Goal: Transaction & Acquisition: Purchase product/service

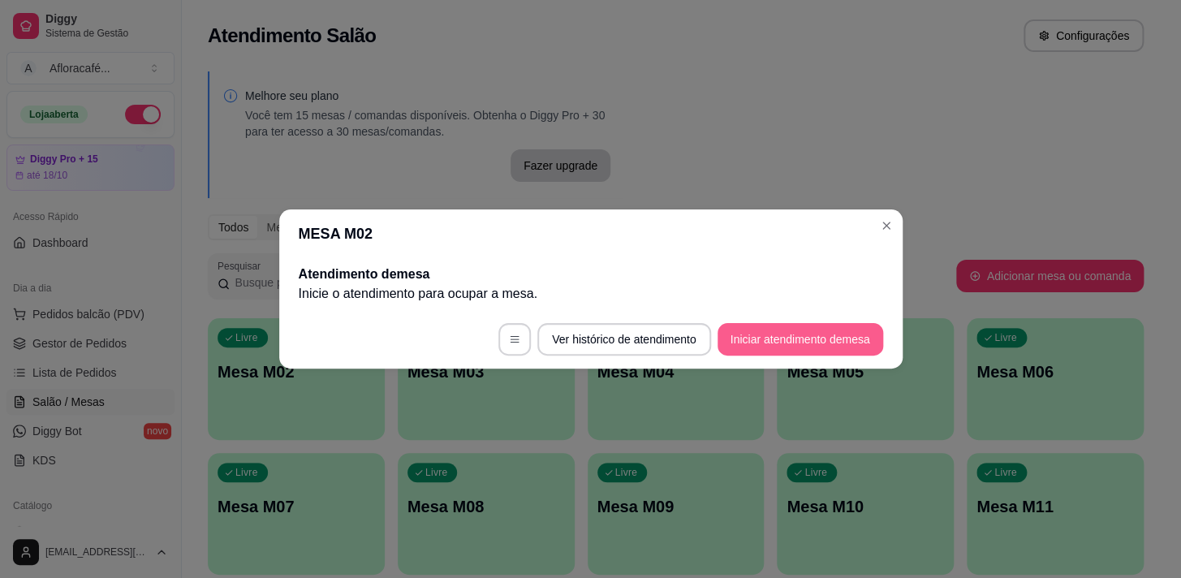
click at [787, 340] on button "Iniciar atendimento de mesa" at bounding box center [801, 339] width 166 height 32
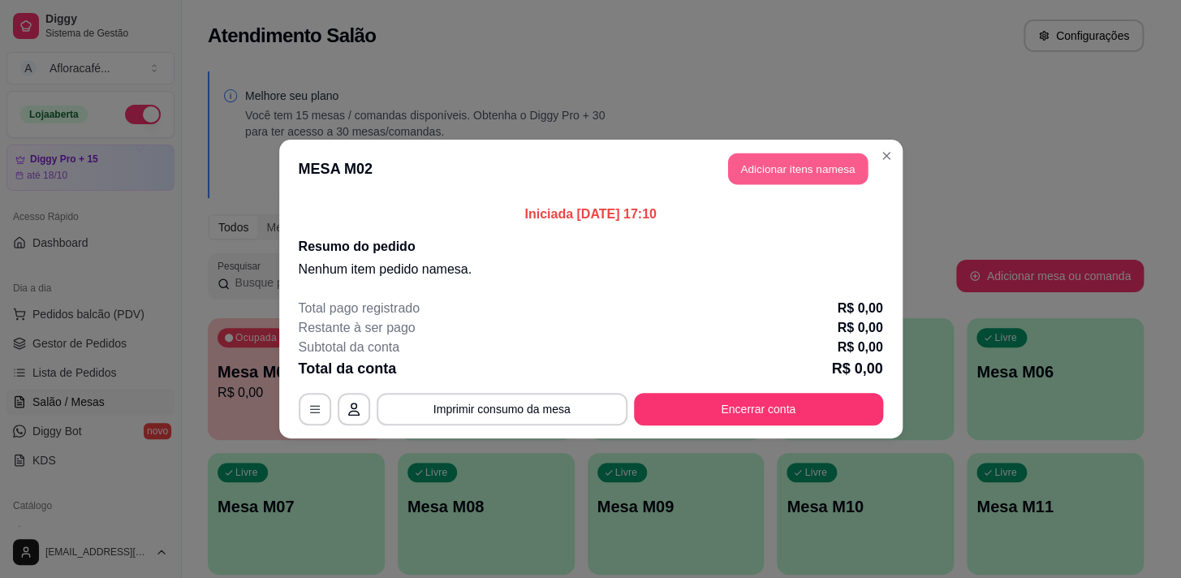
click at [829, 164] on button "Adicionar itens na mesa" at bounding box center [798, 169] width 140 height 32
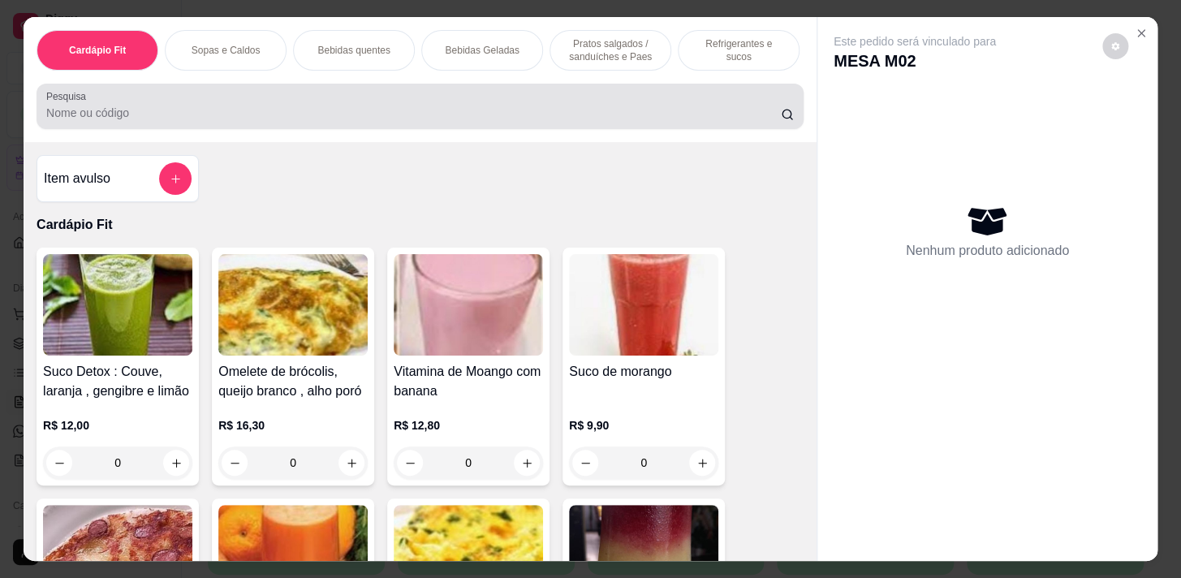
drag, startPoint x: 521, startPoint y: 140, endPoint x: 611, endPoint y: 88, distance: 104.0
click at [541, 113] on div "Cardápio Fit Sopas e Caldos Bebidas quentes Bebidas Geladas Pratos salgados / s…" at bounding box center [420, 79] width 793 height 125
click at [553, 107] on div at bounding box center [420, 106] width 748 height 32
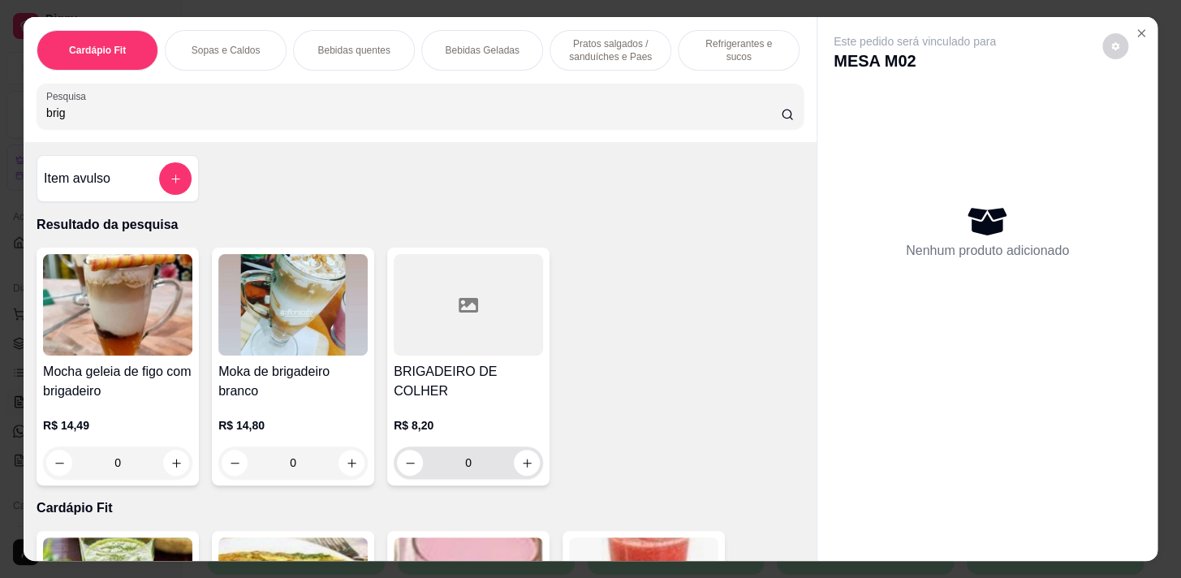
type input "brig"
click at [533, 455] on div "0" at bounding box center [468, 462] width 143 height 32
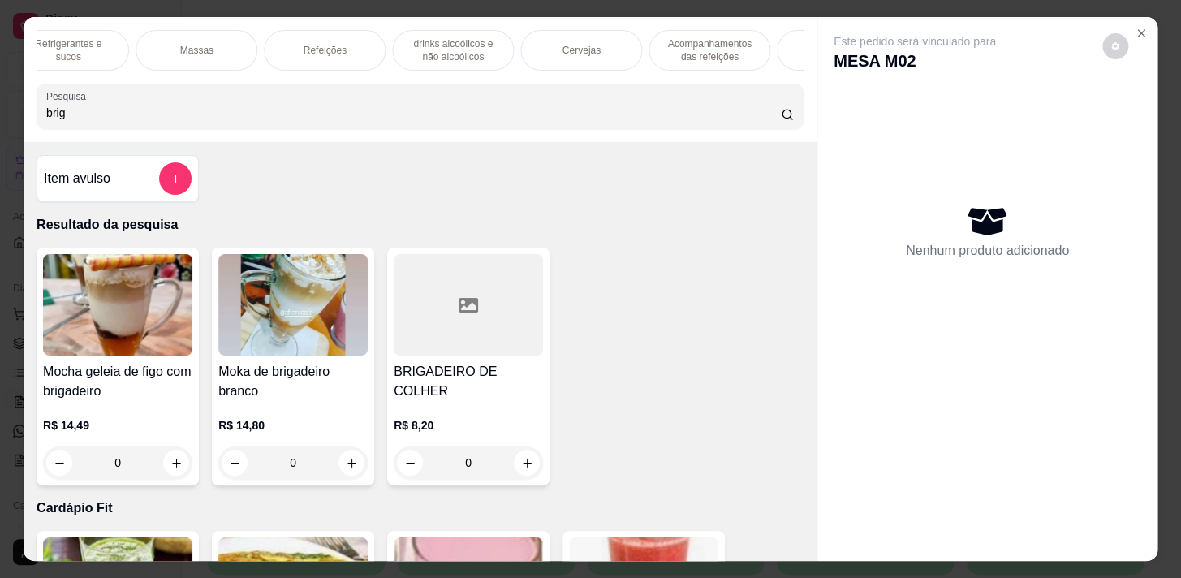
click at [693, 41] on p "Acompanhamentos das refeições" at bounding box center [709, 50] width 94 height 26
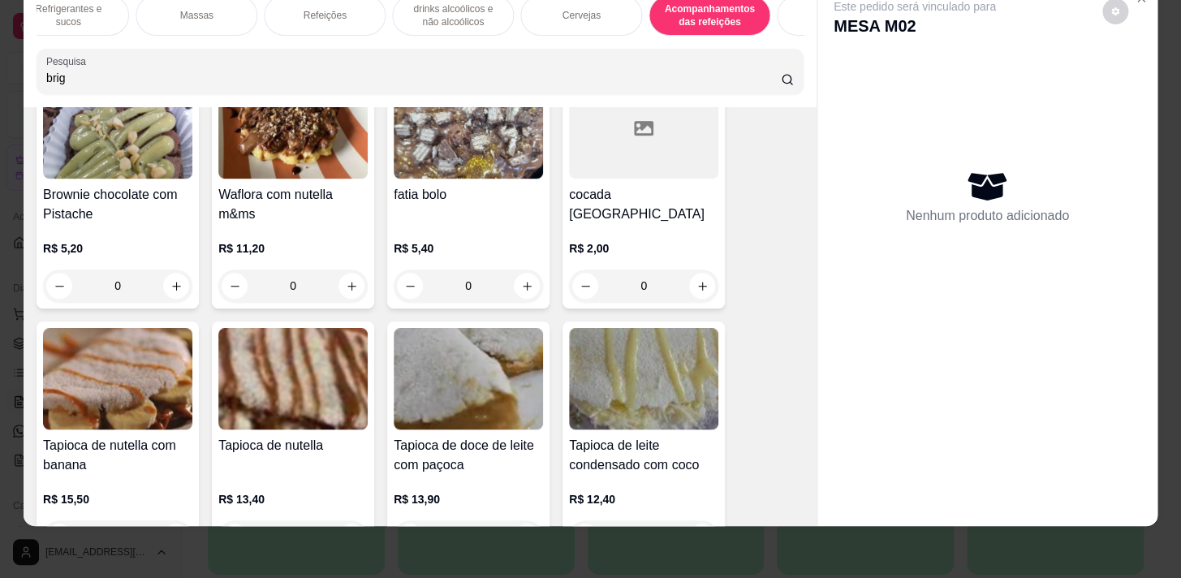
scroll to position [13513, 0]
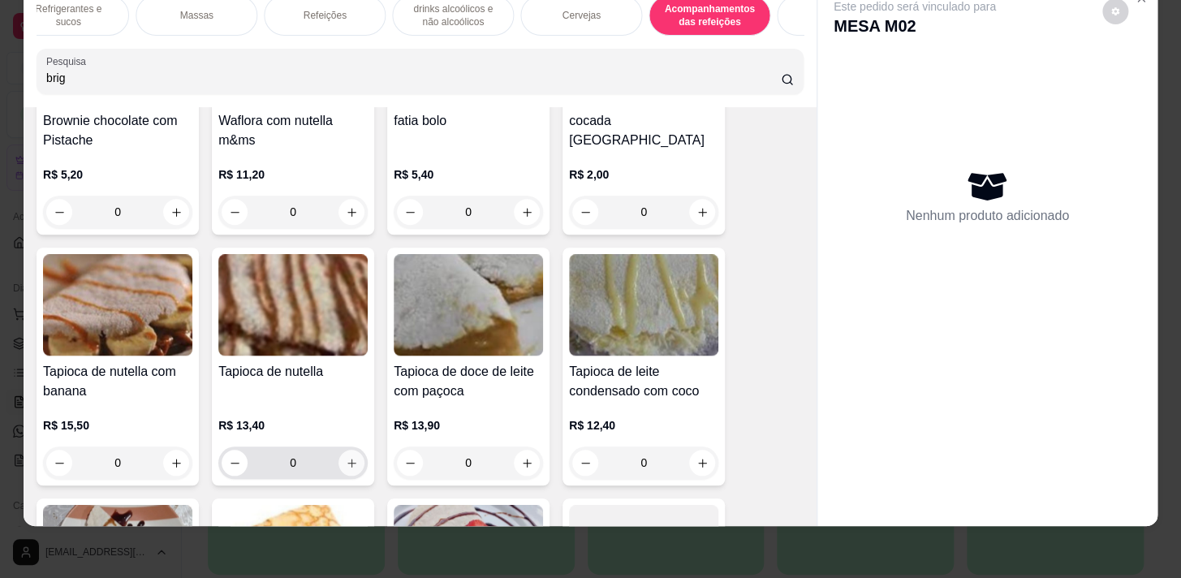
click at [339, 450] on button "increase-product-quantity" at bounding box center [352, 463] width 26 height 26
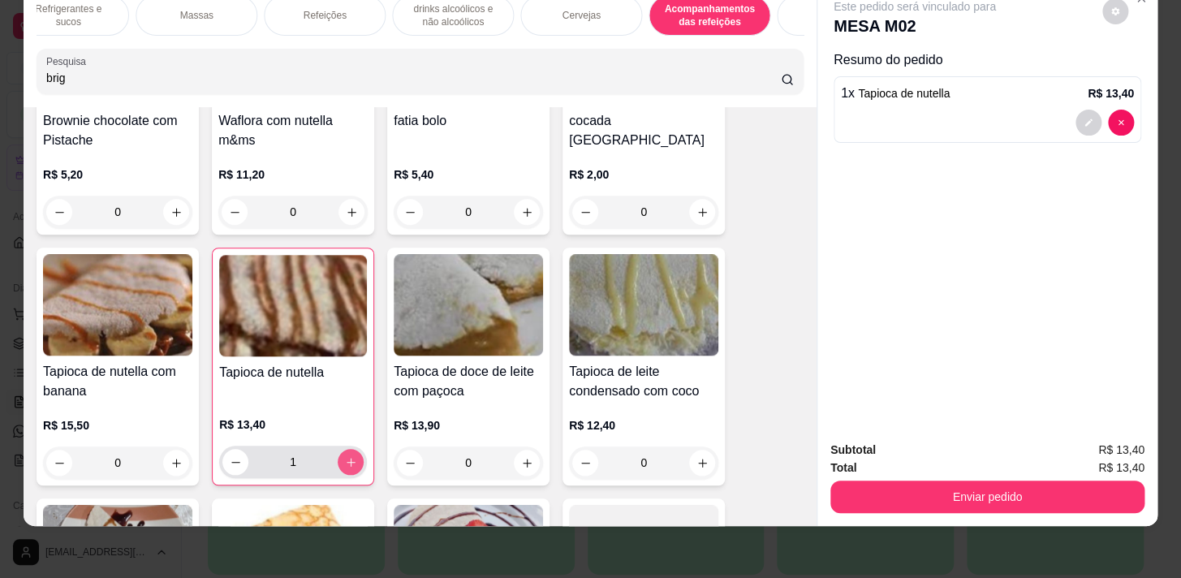
type input "1"
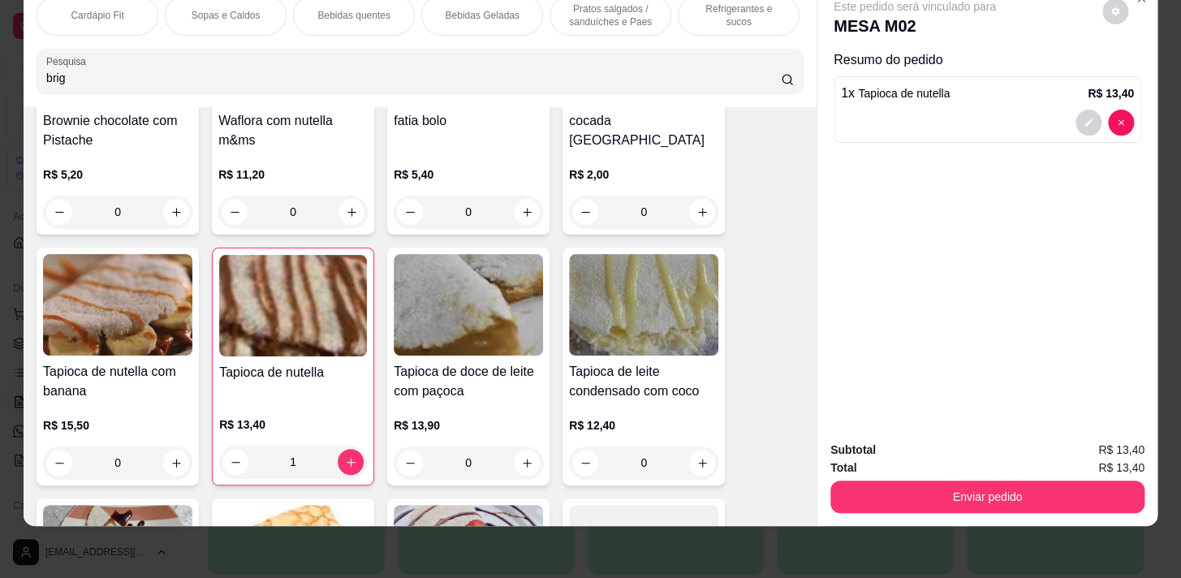
click at [621, 16] on p "Pratos salgados / sanduíches e Paes" at bounding box center [610, 15] width 94 height 26
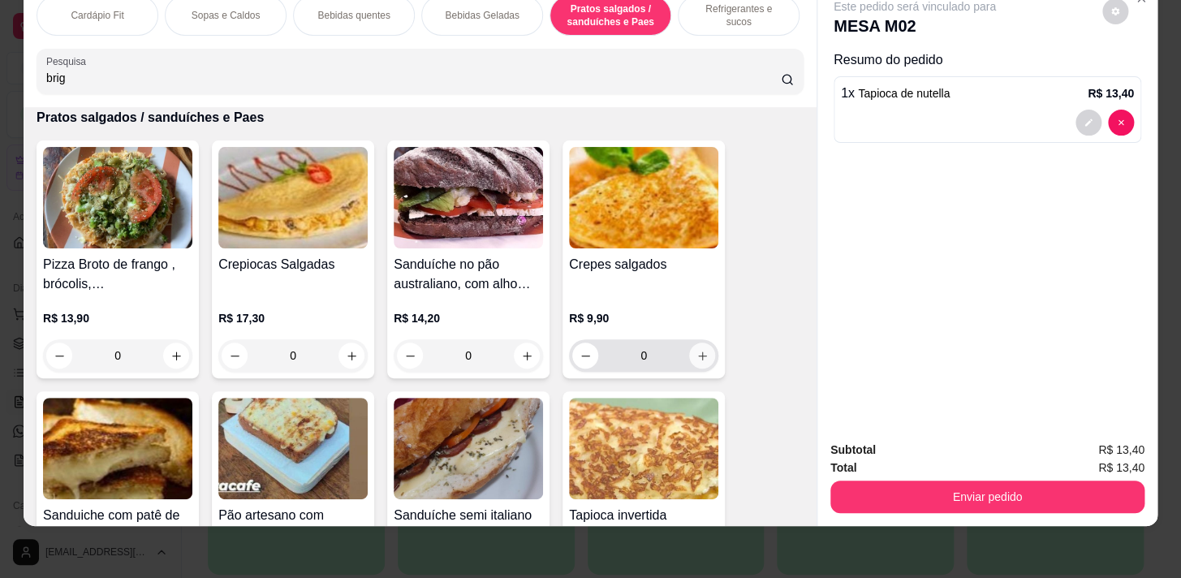
click at [692, 342] on div "0" at bounding box center [643, 355] width 143 height 32
type input "1"
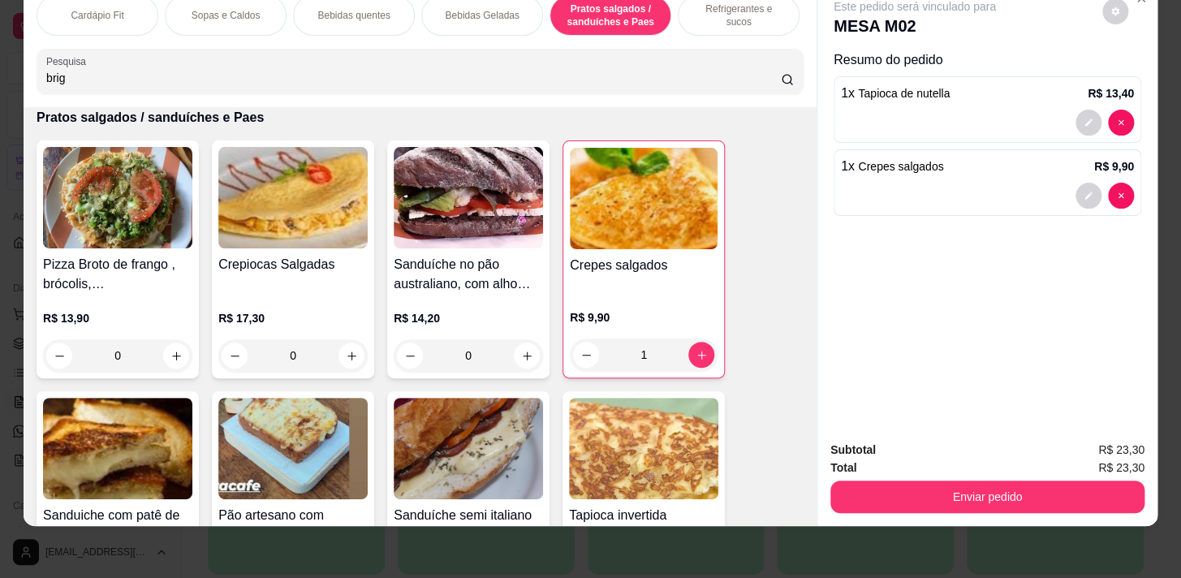
click at [480, 16] on div "Bebidas Geladas" at bounding box center [482, 15] width 122 height 41
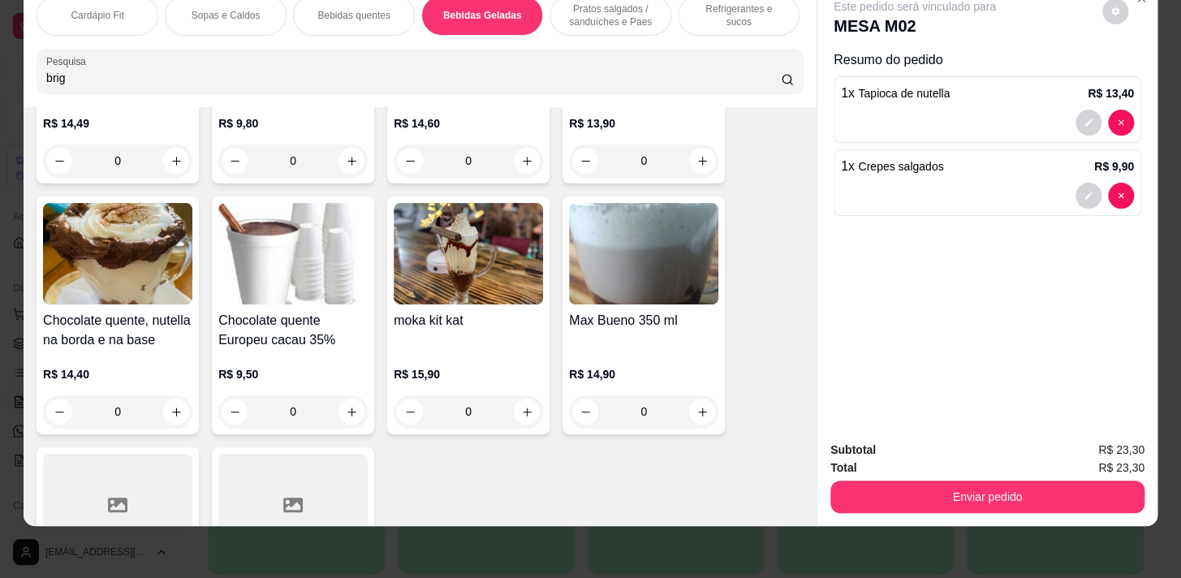
scroll to position [2927, 0]
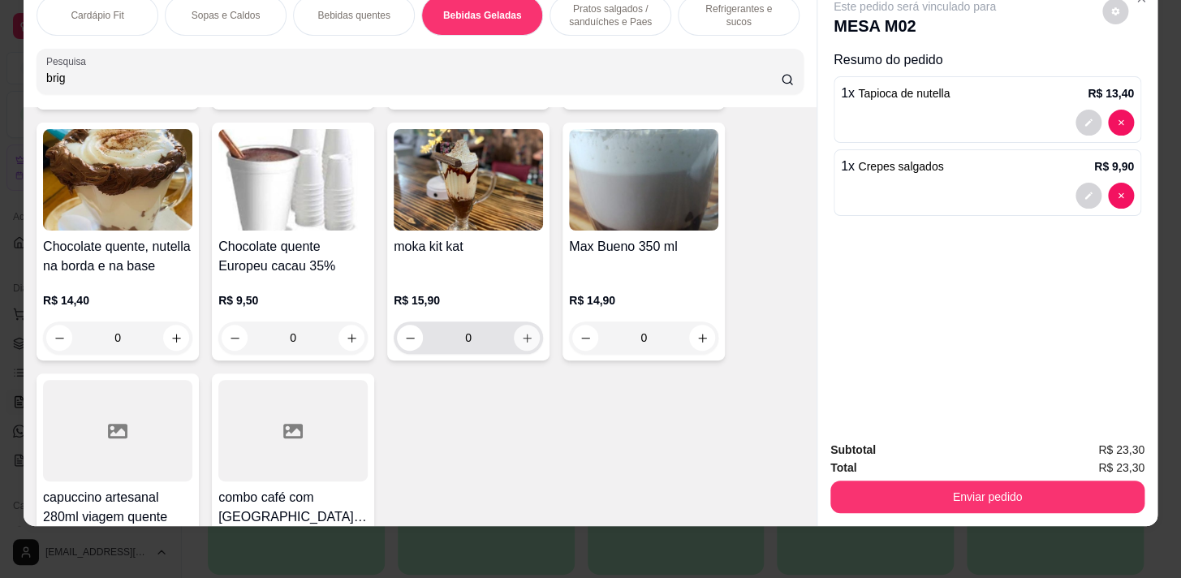
click at [521, 339] on icon "increase-product-quantity" at bounding box center [527, 338] width 12 height 12
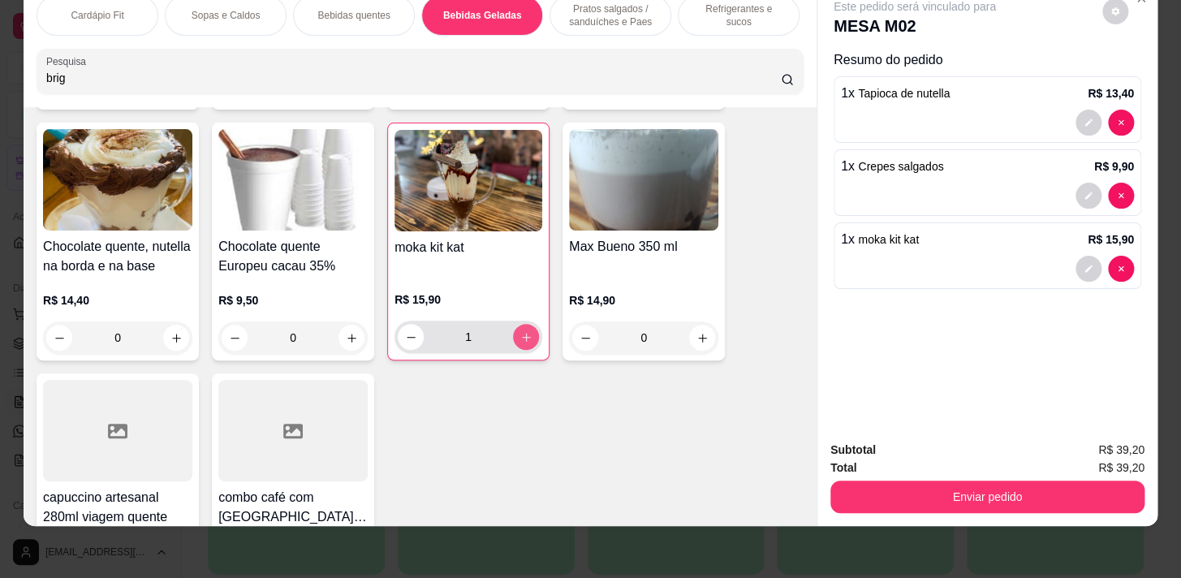
type input "1"
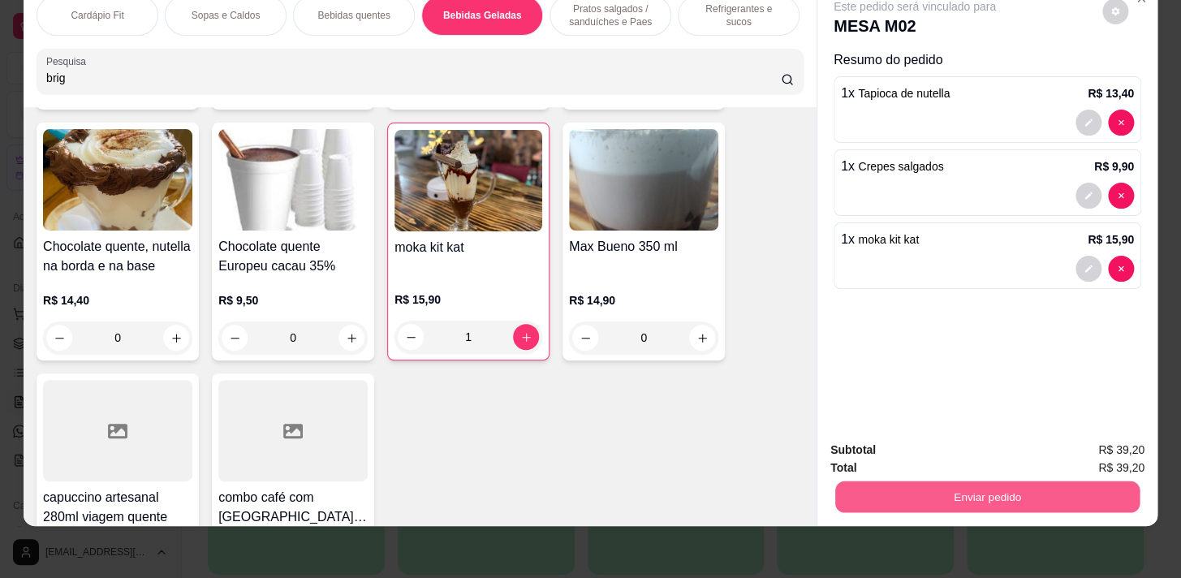
click at [921, 481] on button "Enviar pedido" at bounding box center [987, 497] width 304 height 32
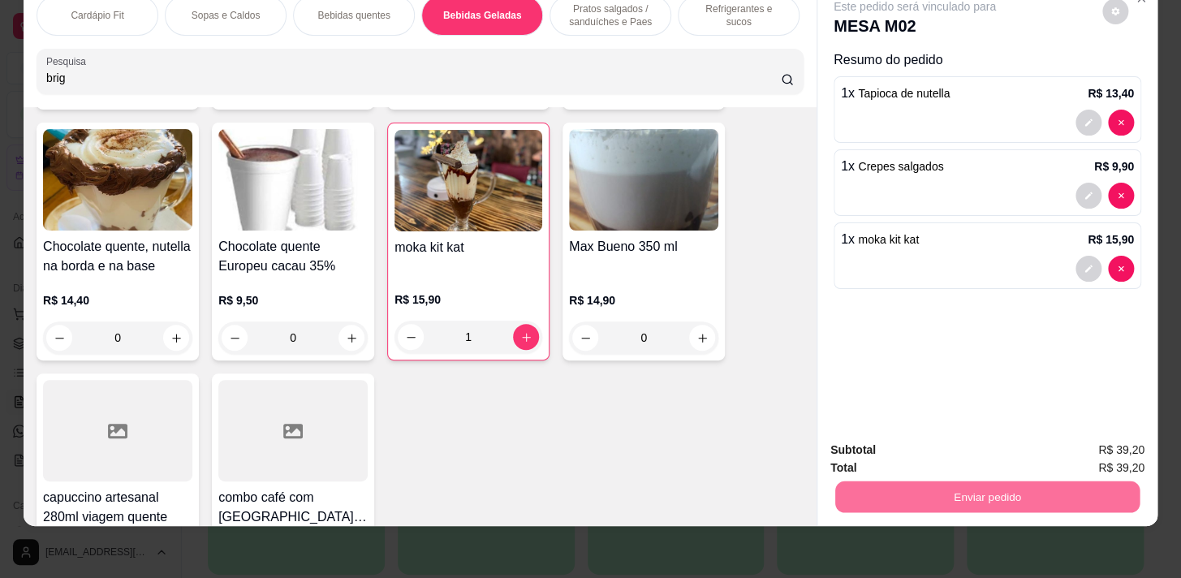
click at [1071, 438] on button "Enviar pedido" at bounding box center [1103, 446] width 92 height 31
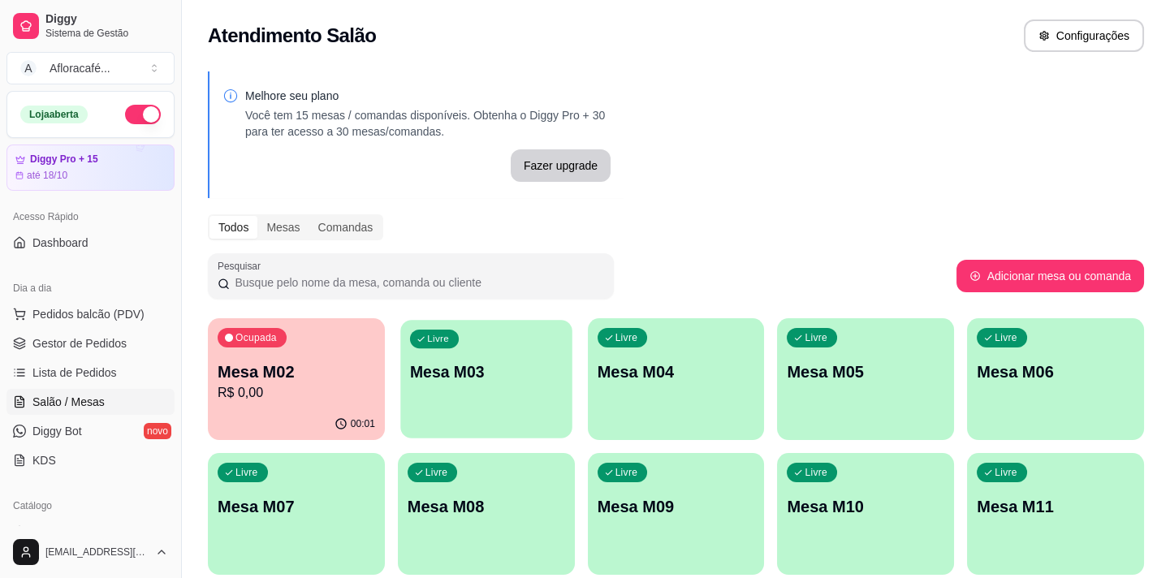
click at [550, 438] on div "button" at bounding box center [485, 428] width 171 height 19
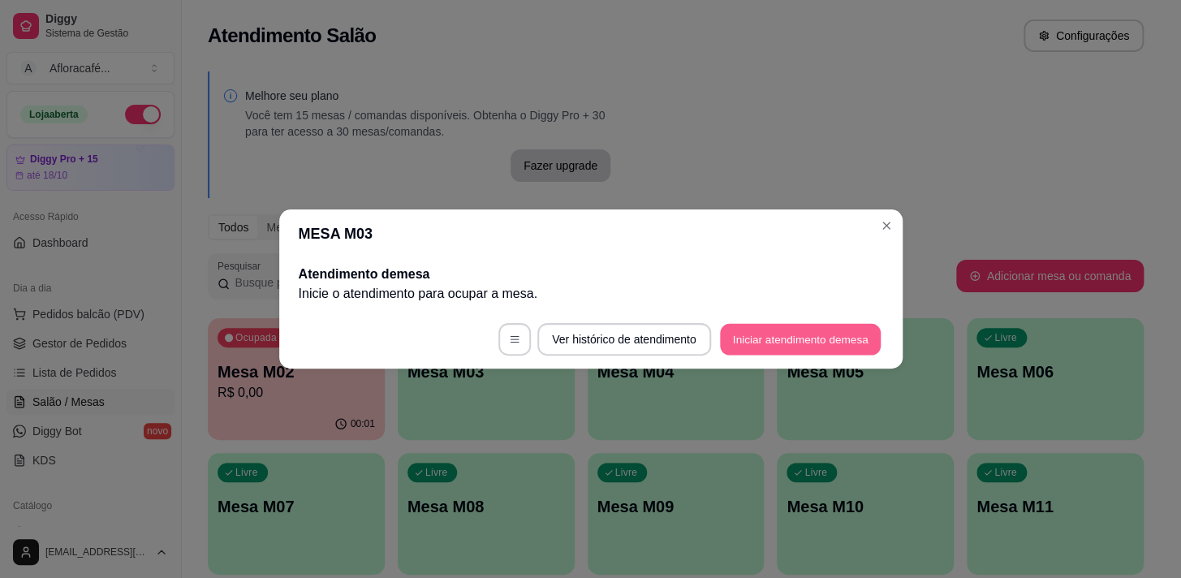
click at [812, 346] on button "Iniciar atendimento de mesa" at bounding box center [800, 340] width 161 height 32
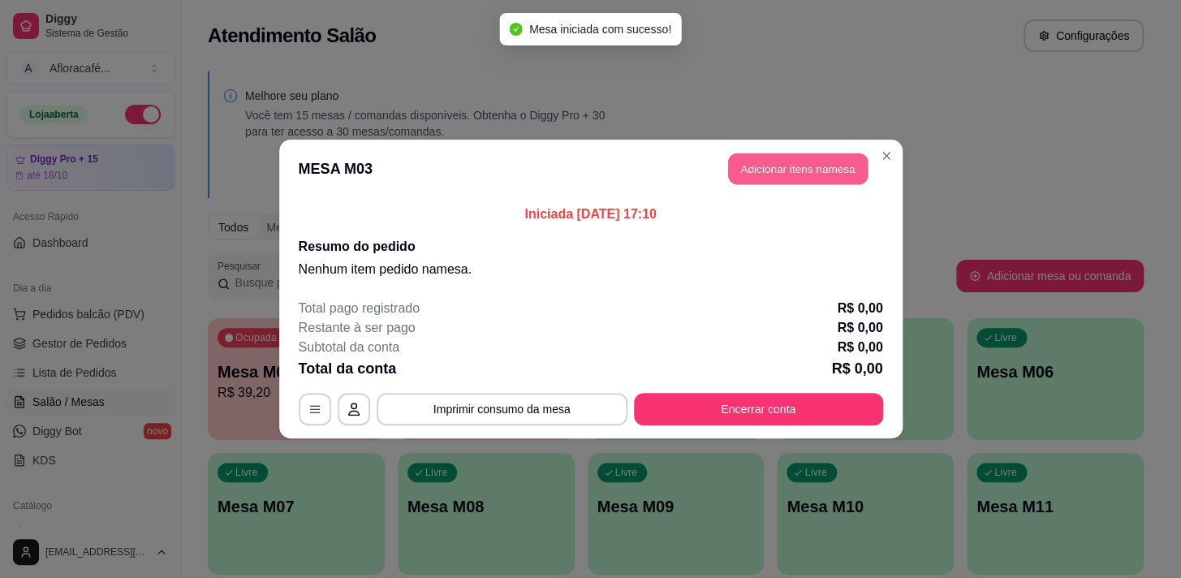
click at [776, 163] on button "Adicionar itens na mesa" at bounding box center [798, 169] width 140 height 32
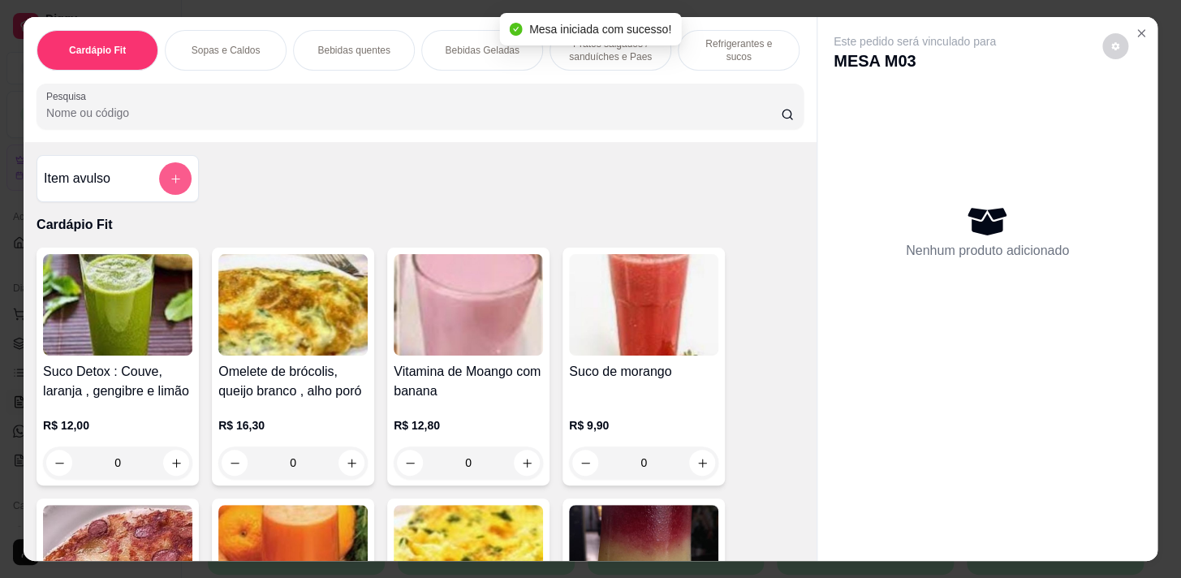
click at [164, 173] on button "add-separate-item" at bounding box center [175, 178] width 32 height 32
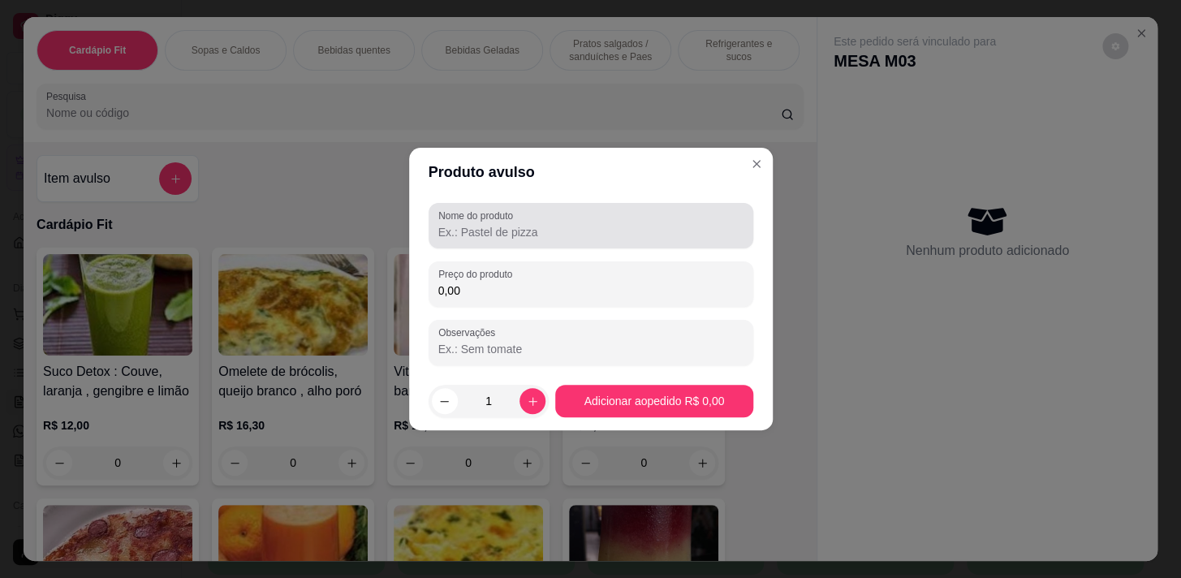
click at [612, 217] on div at bounding box center [590, 225] width 305 height 32
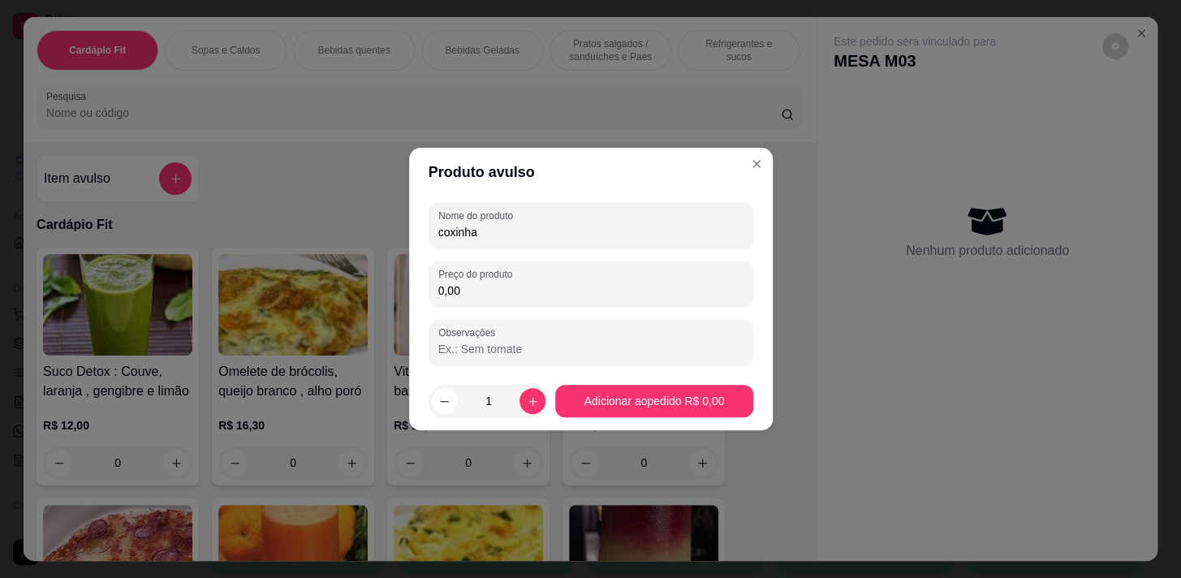
type input "coxinha"
click at [455, 295] on input "0,00" at bounding box center [590, 290] width 305 height 16
type input "7,90"
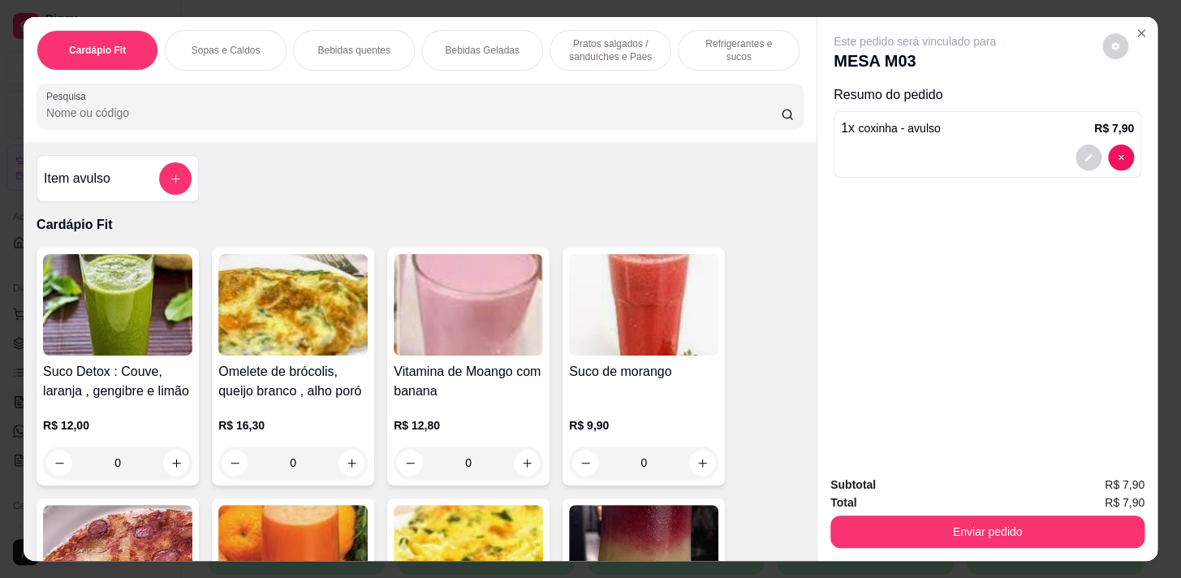
scroll to position [0, 671]
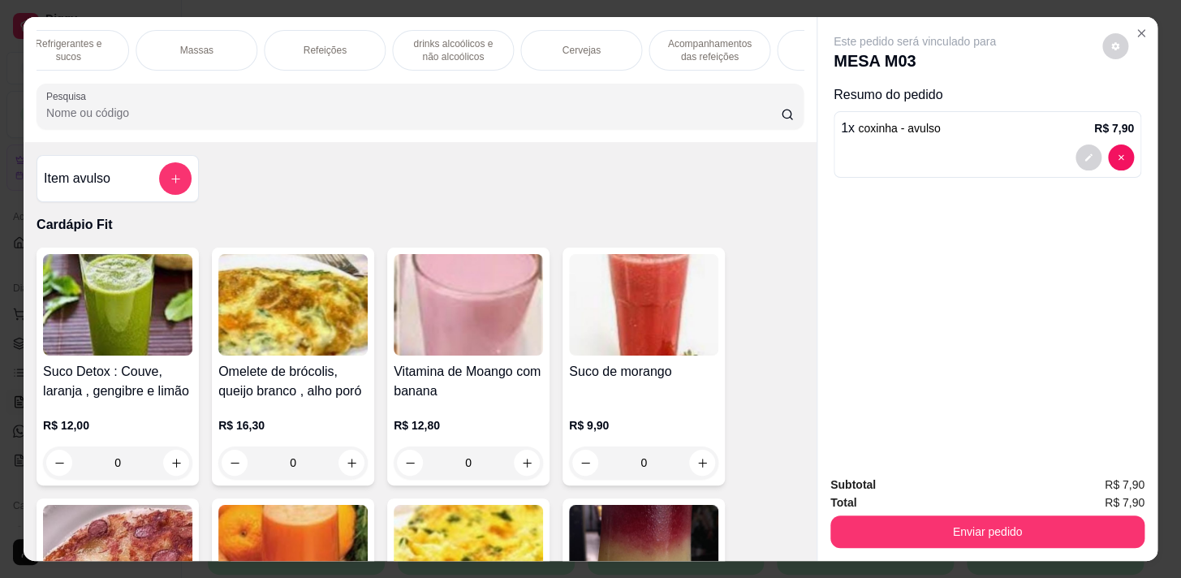
click at [82, 43] on p "Refrigerantes e sucos" at bounding box center [68, 50] width 94 height 26
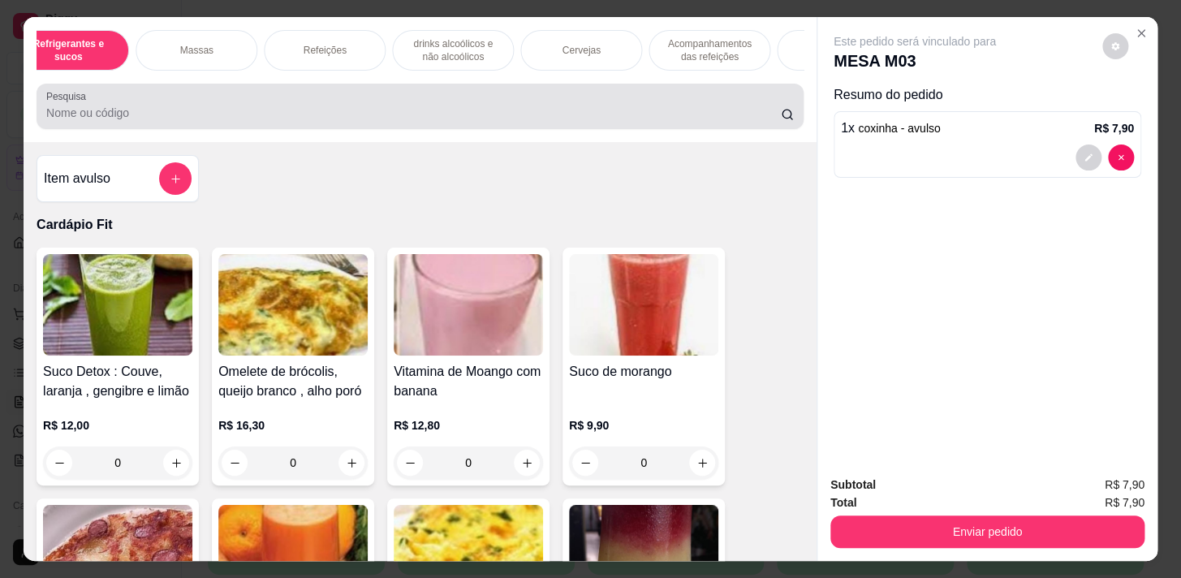
scroll to position [40, 0]
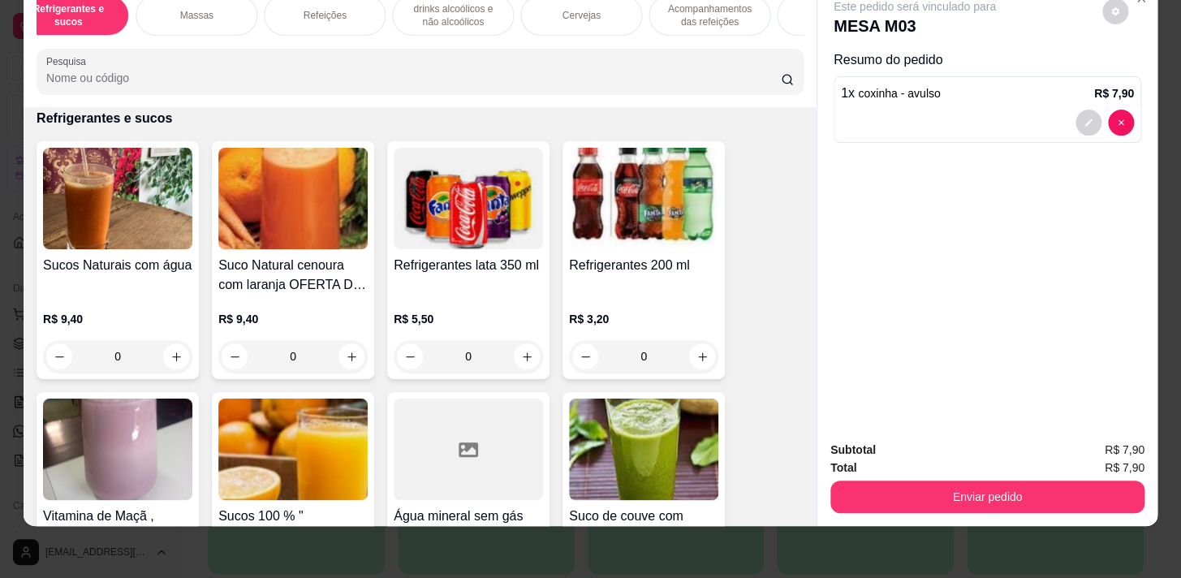
click at [171, 354] on div "0" at bounding box center [117, 356] width 149 height 32
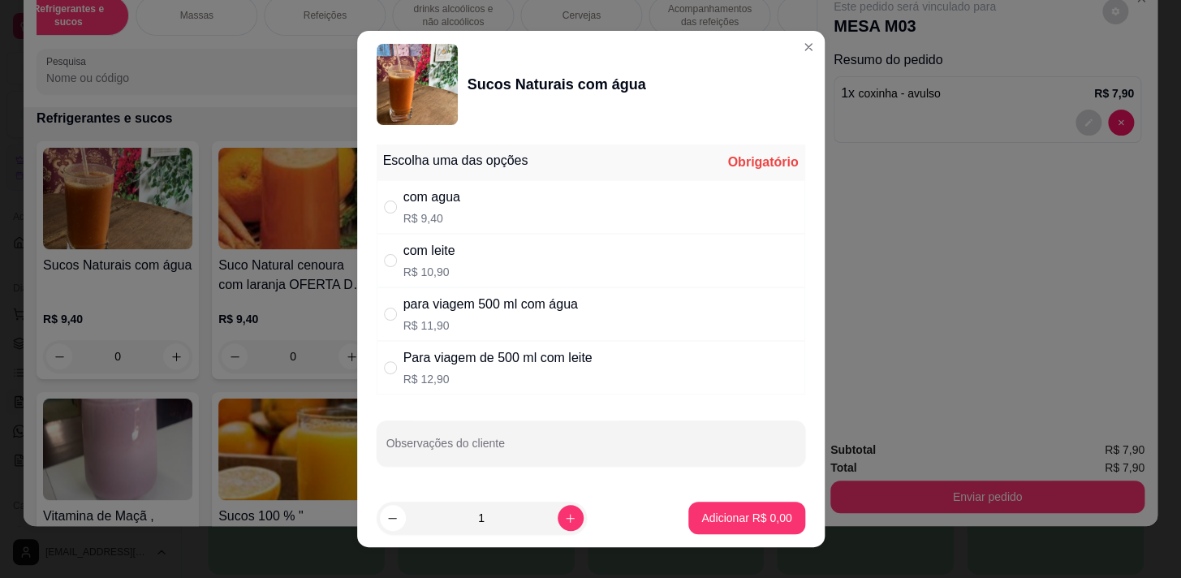
click at [442, 205] on div "com agua" at bounding box center [431, 197] width 57 height 19
radio input "true"
click at [744, 528] on button "Adicionar R$ 9,40" at bounding box center [746, 518] width 116 height 32
type input "1"
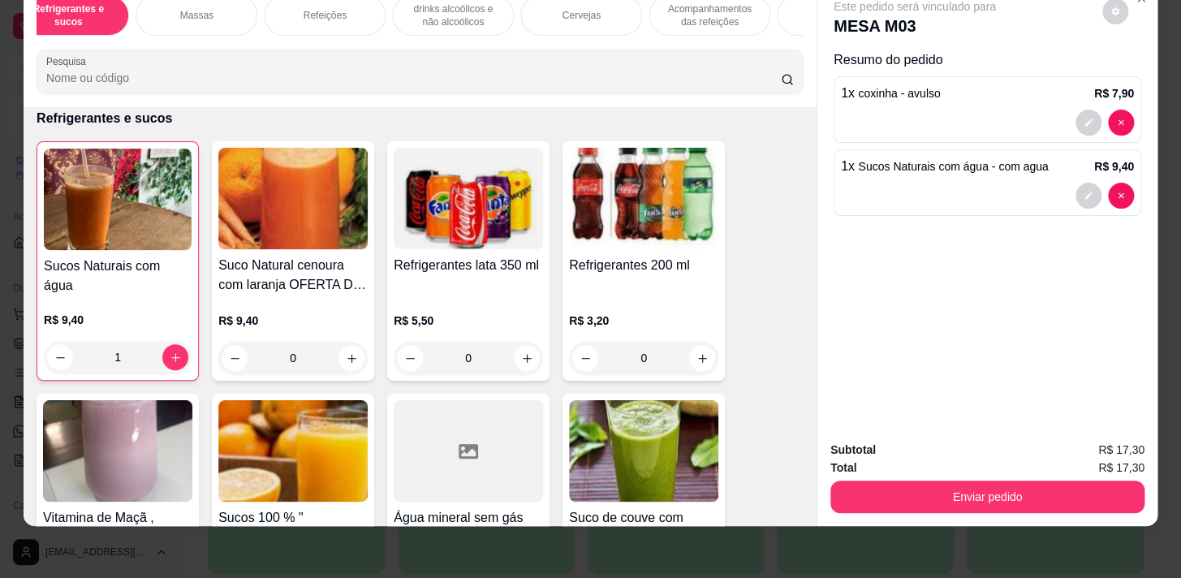
scroll to position [0, 0]
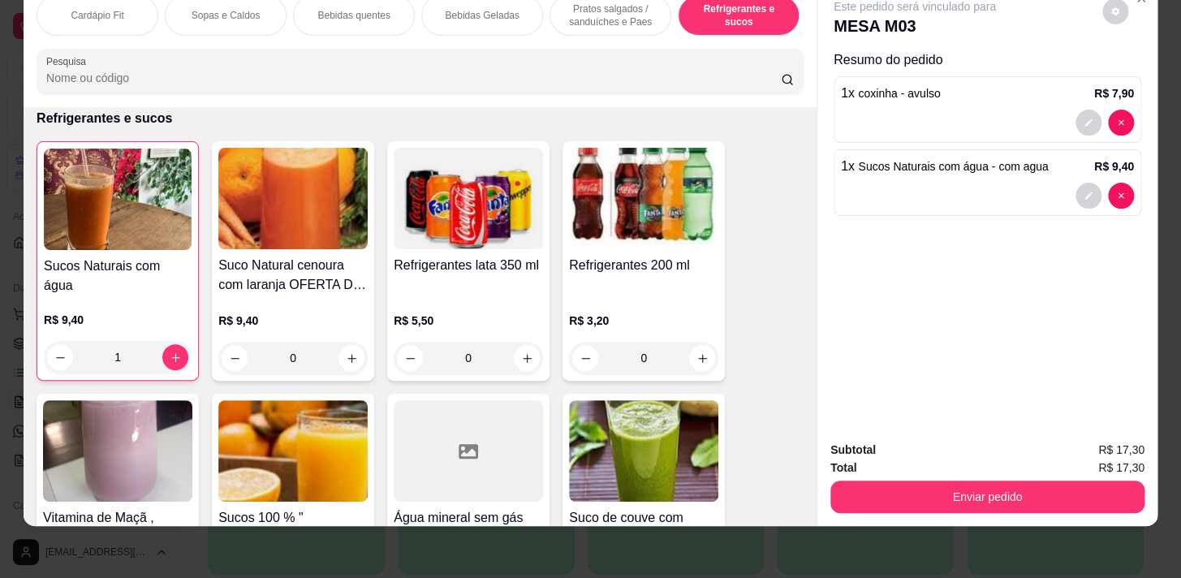
click at [381, 9] on p "Bebidas quentes" at bounding box center [353, 15] width 72 height 13
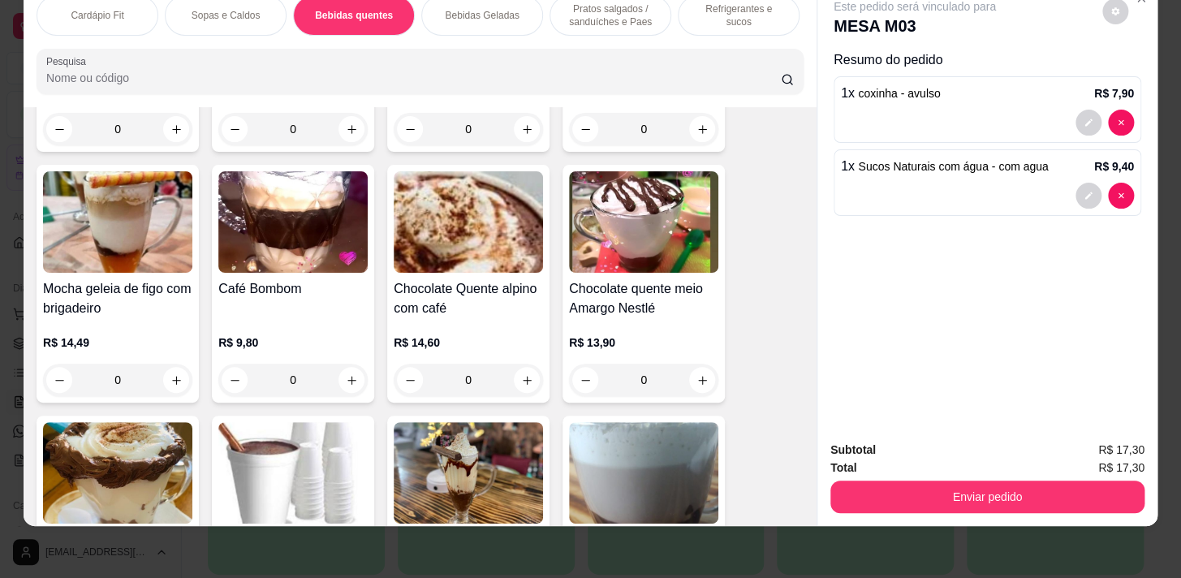
scroll to position [2719, 0]
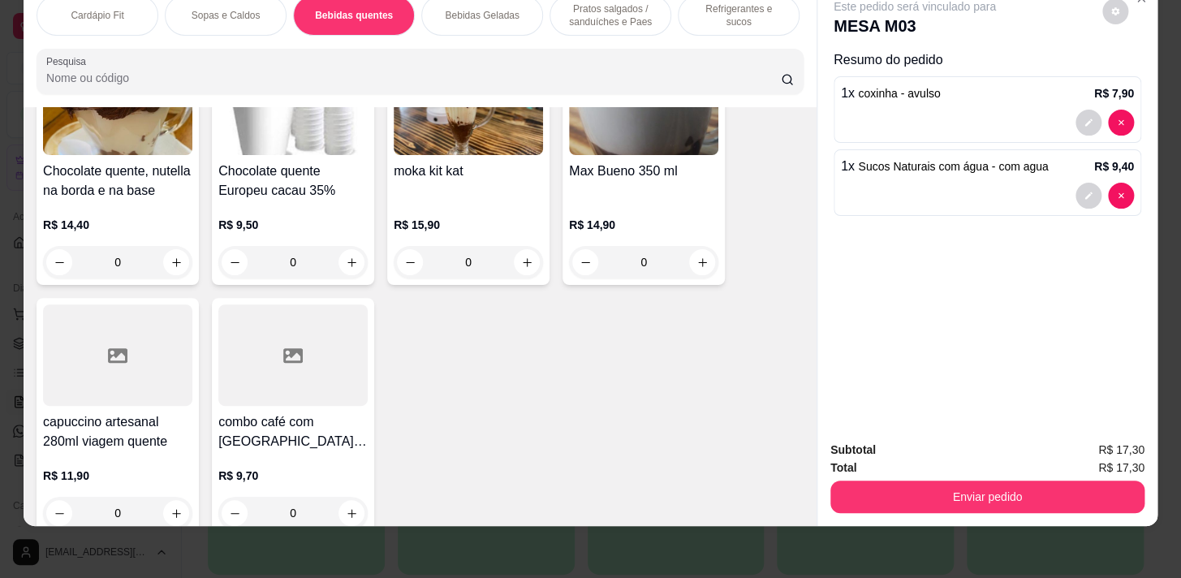
click at [354, 261] on div "0" at bounding box center [292, 262] width 149 height 32
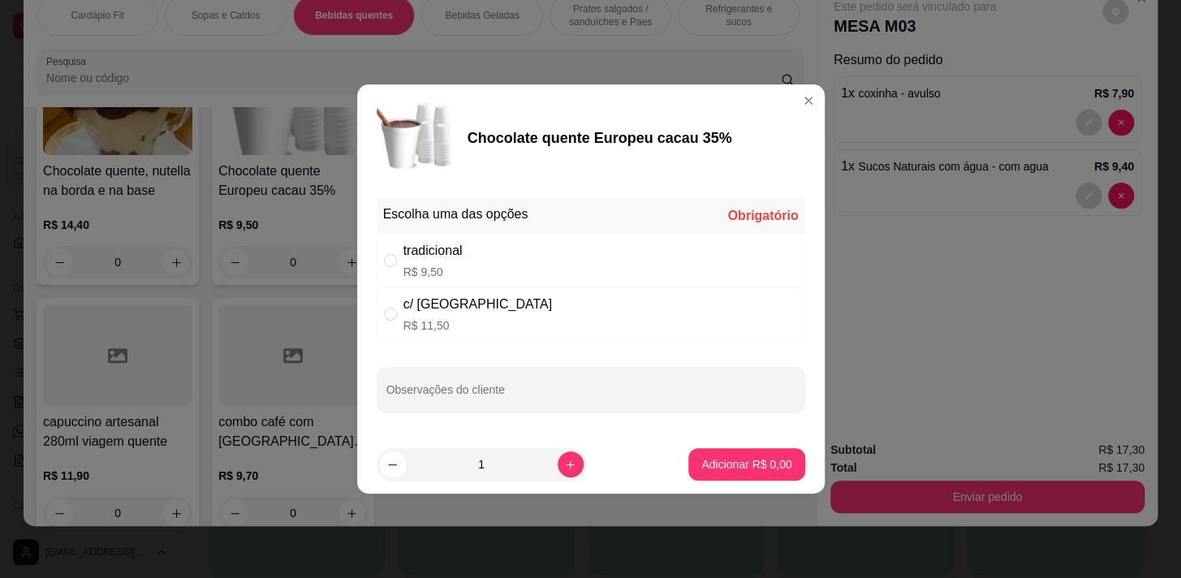
click at [518, 257] on div "tradicional R$ 9,50" at bounding box center [591, 261] width 429 height 54
radio input "true"
click at [774, 463] on p "Adicionar R$ 9,50" at bounding box center [747, 463] width 88 height 15
type input "1"
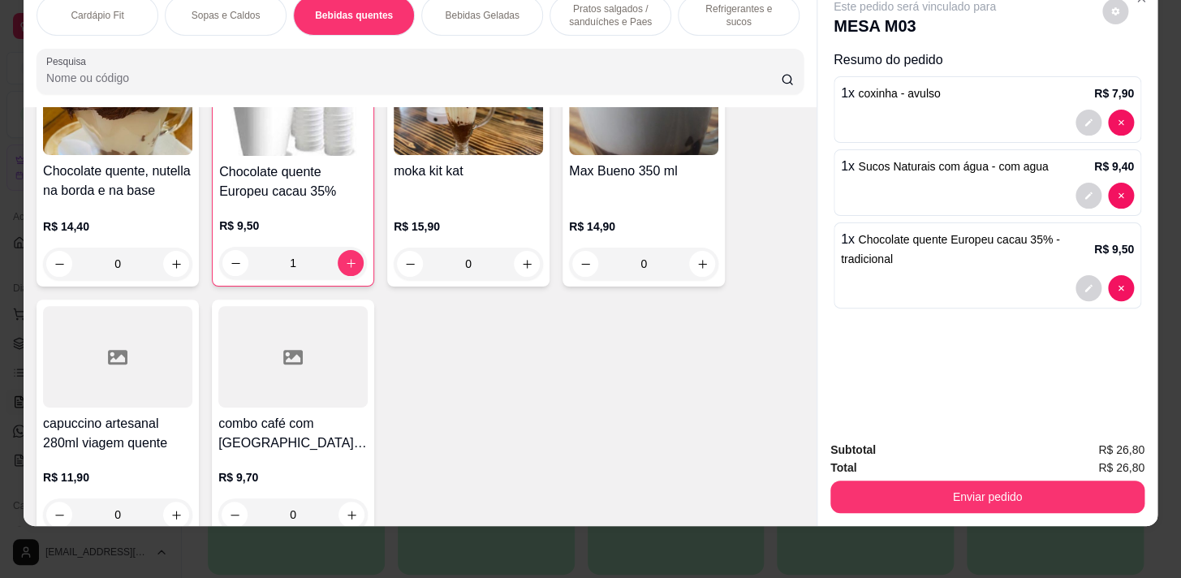
click at [998, 507] on div "Subtotal R$ 26,80 Total R$ 26,80 Enviar pedido" at bounding box center [987, 477] width 340 height 98
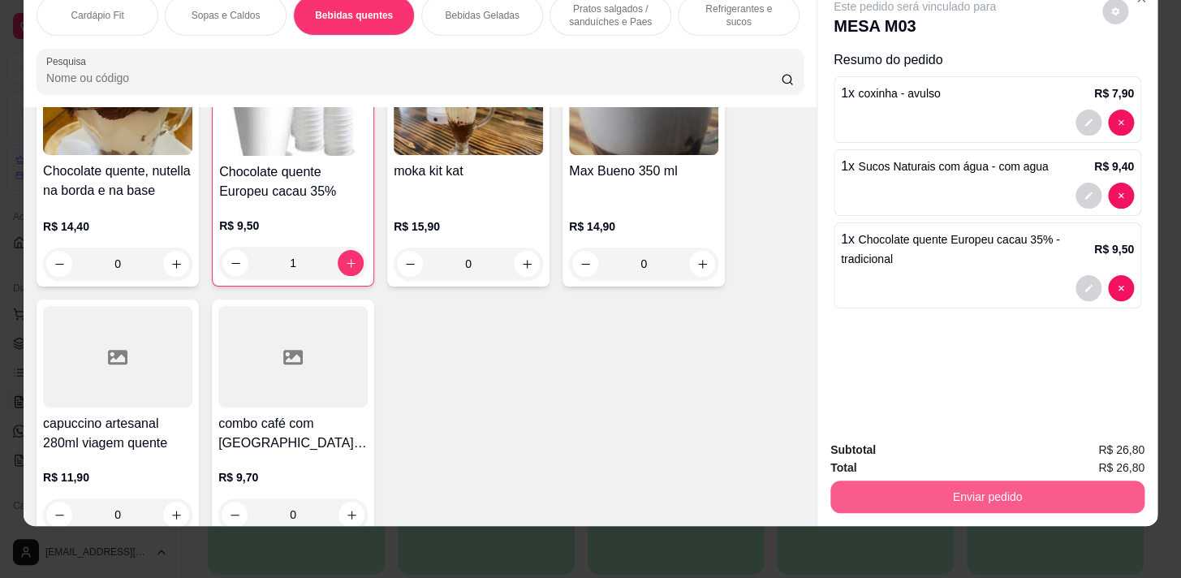
click at [1001, 485] on button "Enviar pedido" at bounding box center [987, 497] width 314 height 32
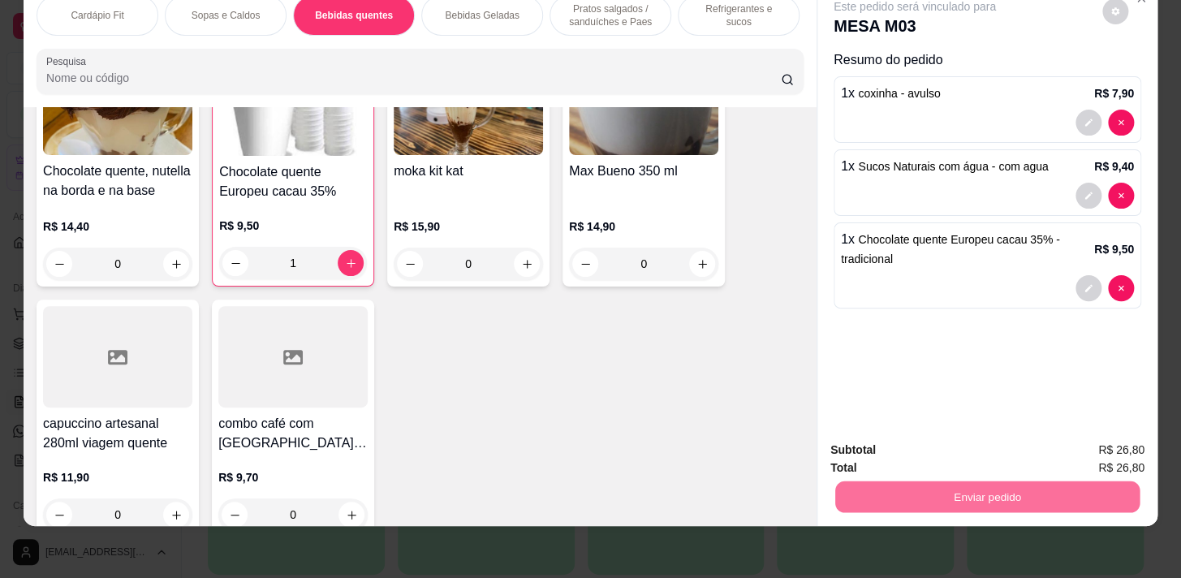
click at [1085, 441] on button "Enviar pedido" at bounding box center [1103, 446] width 92 height 31
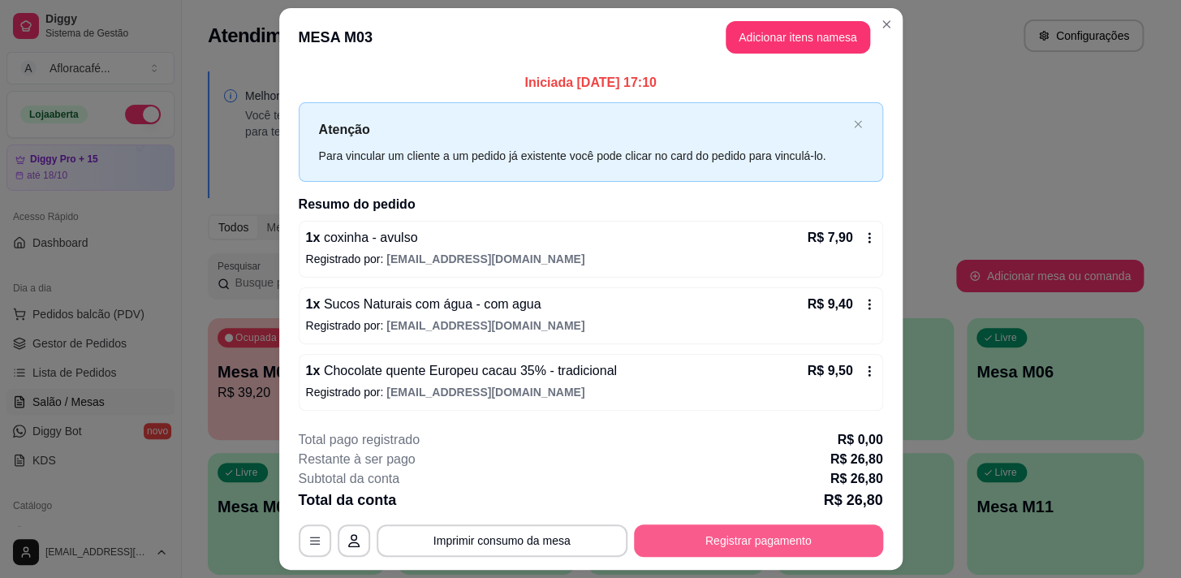
click at [778, 528] on button "Registrar pagamento" at bounding box center [758, 540] width 249 height 32
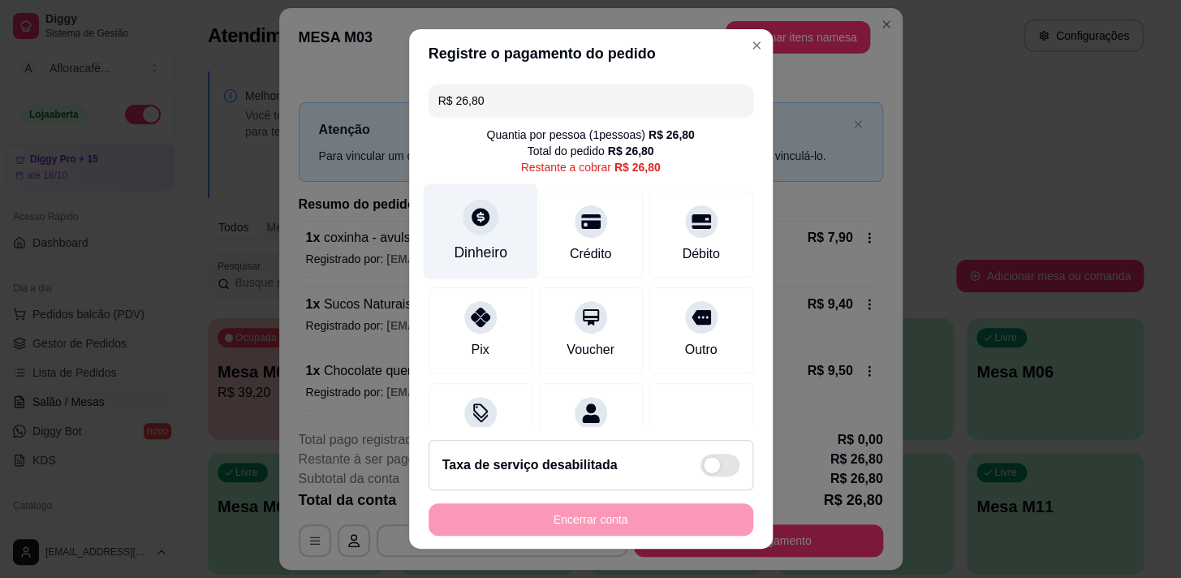
click at [485, 269] on div "Dinheiro" at bounding box center [480, 230] width 114 height 95
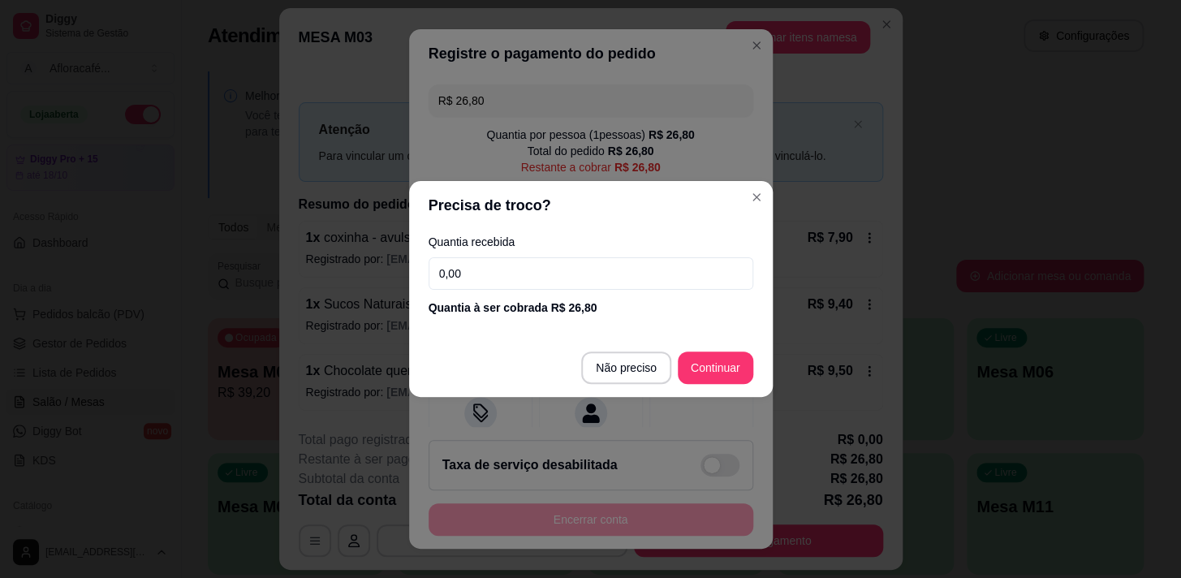
click at [632, 275] on input "0,00" at bounding box center [591, 273] width 325 height 32
type input "30,00"
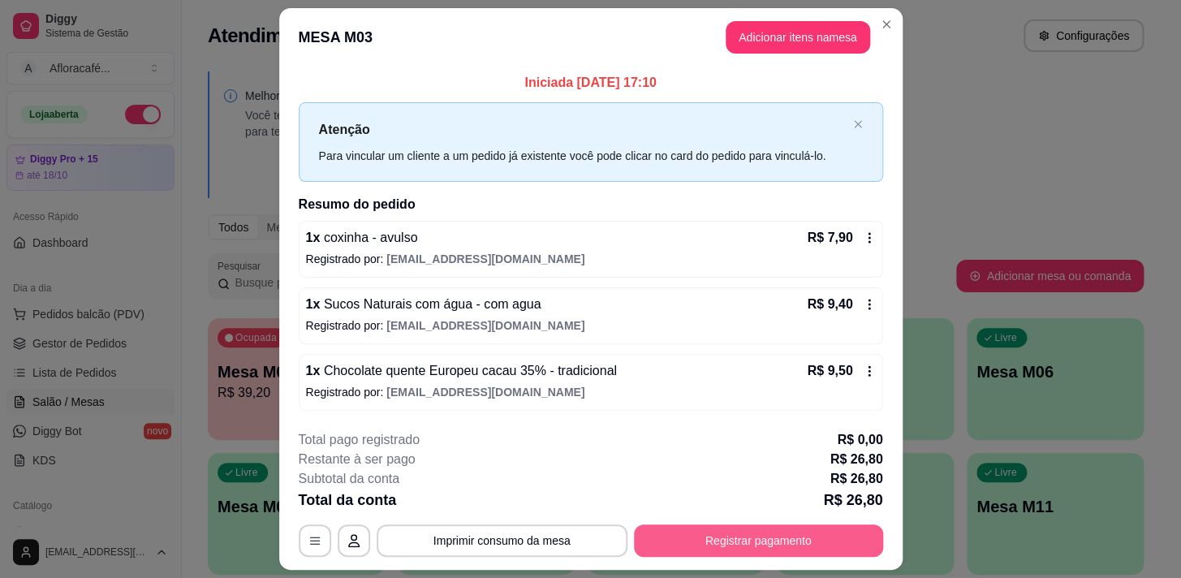
click at [754, 544] on button "Registrar pagamento" at bounding box center [758, 540] width 249 height 32
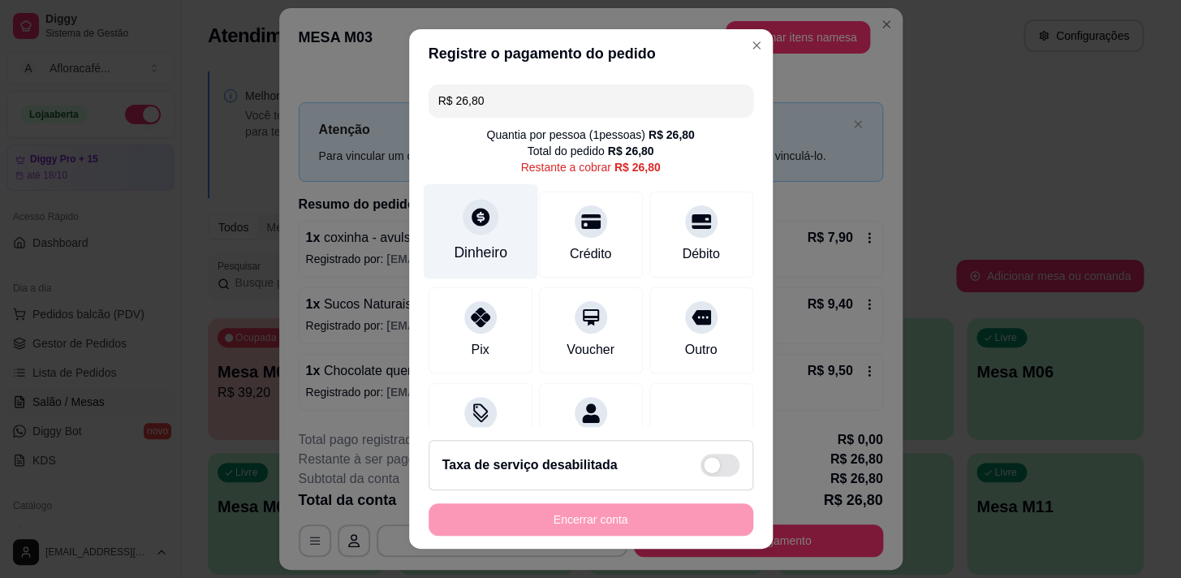
click at [488, 235] on div "Dinheiro" at bounding box center [480, 230] width 114 height 95
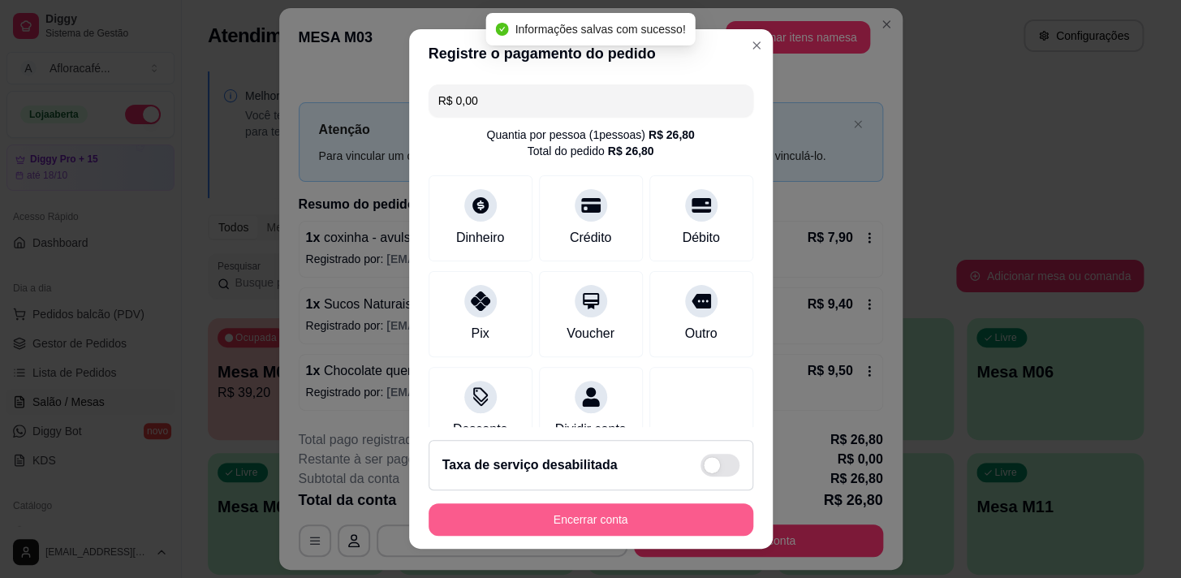
type input "R$ 0,00"
click at [668, 518] on button "Encerrar conta" at bounding box center [590, 520] width 315 height 32
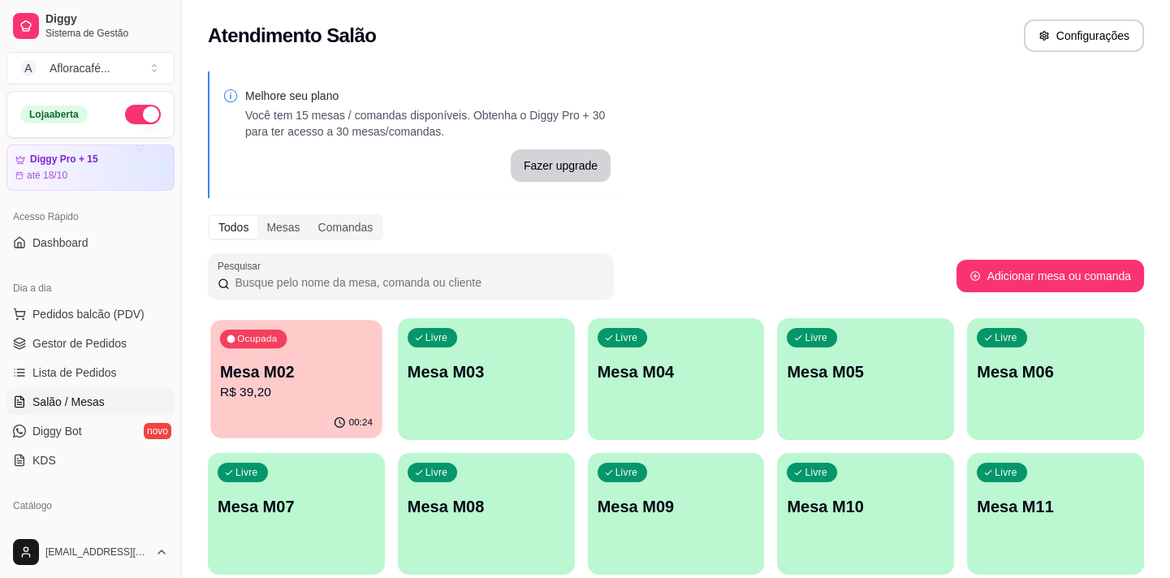
click at [334, 348] on div "Ocupada Mesa M02 R$ 39,20" at bounding box center [295, 364] width 171 height 88
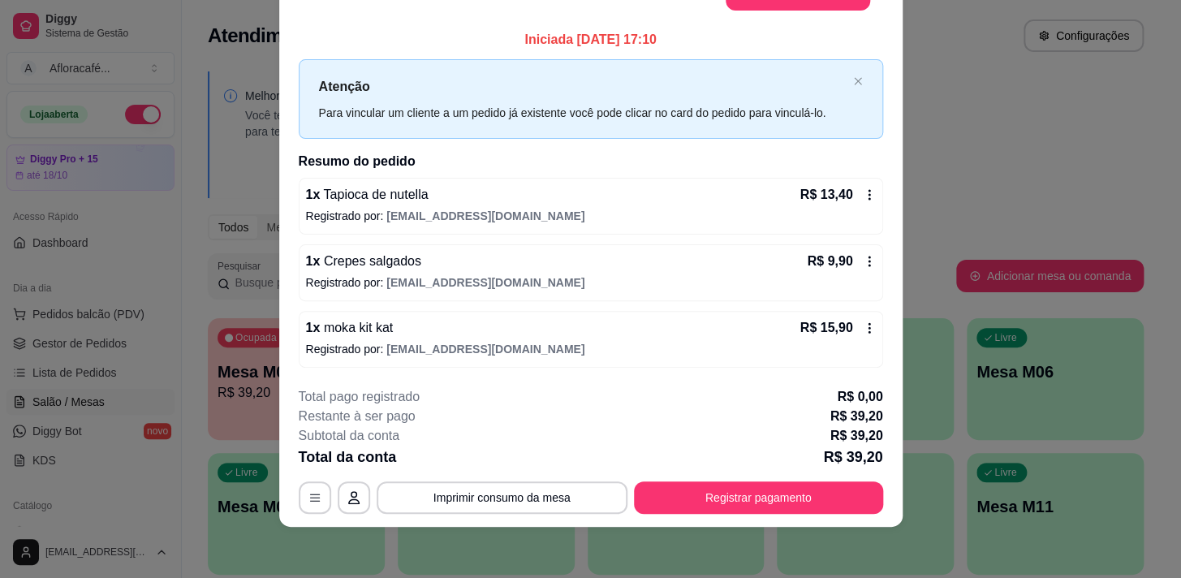
scroll to position [0, 0]
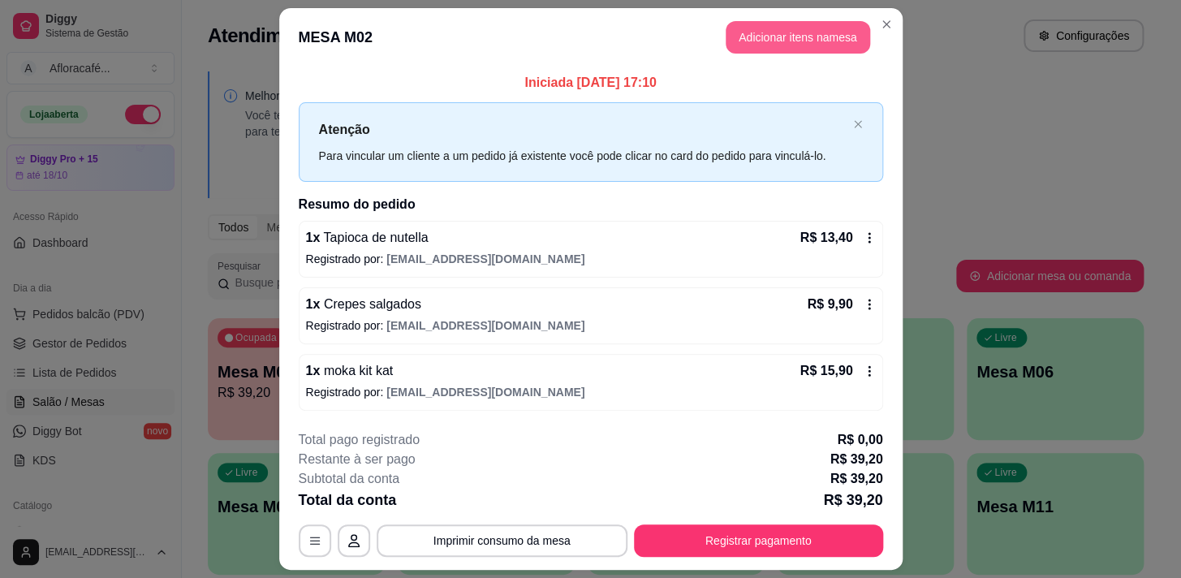
click at [766, 42] on button "Adicionar itens na mesa" at bounding box center [798, 37] width 144 height 32
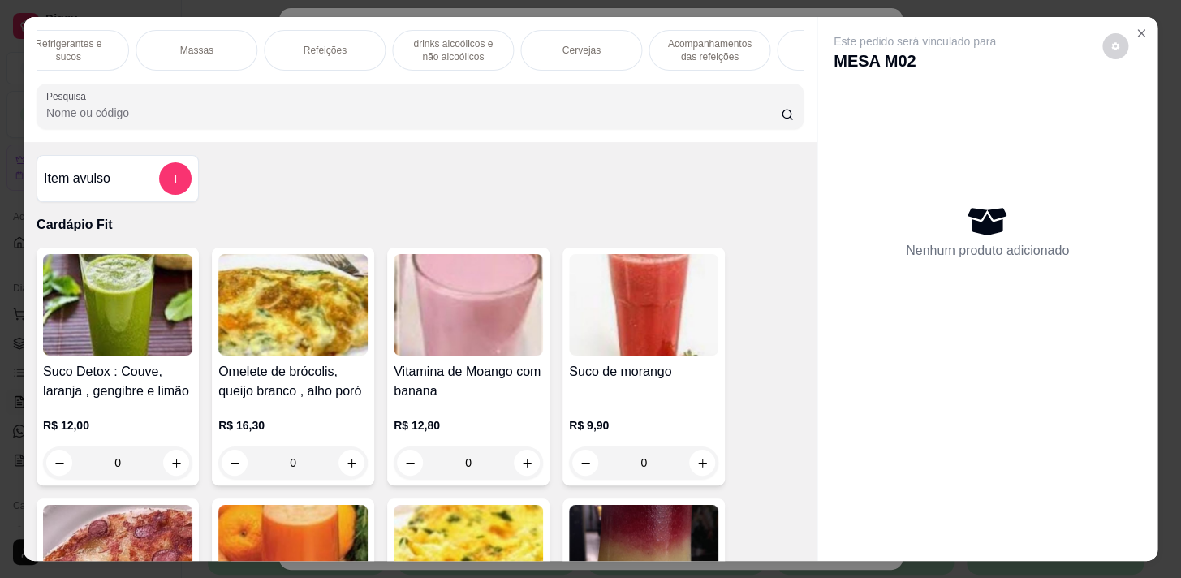
scroll to position [0, 894]
click at [607, 49] on p "Pratos Doces e sobremesas" at bounding box center [614, 50] width 94 height 26
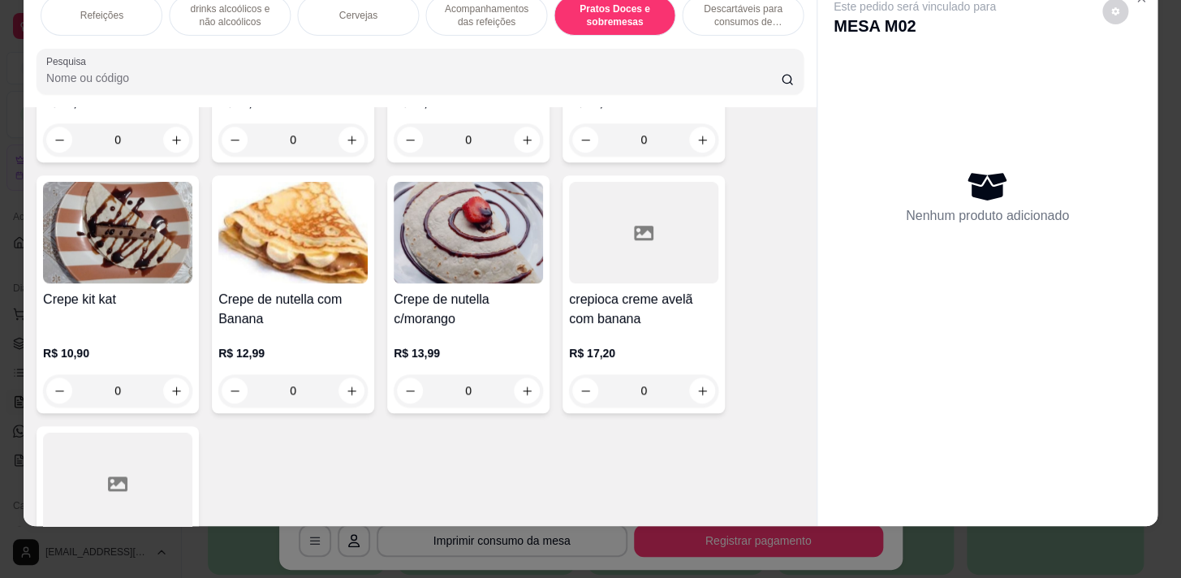
scroll to position [13700, 0]
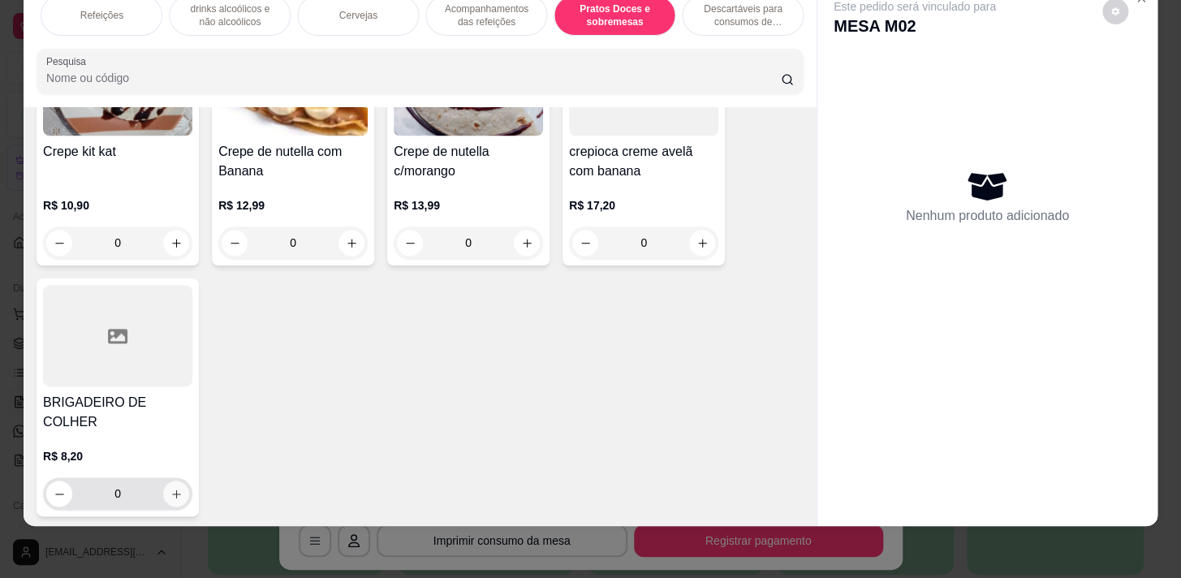
click at [163, 481] on button "increase-product-quantity" at bounding box center [176, 494] width 26 height 26
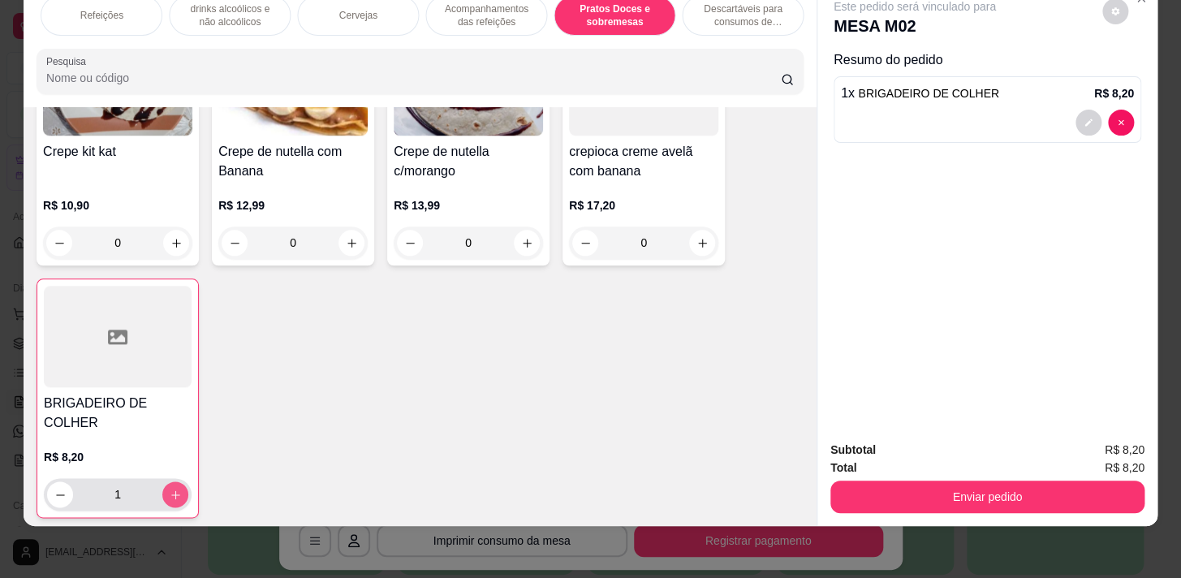
type input "1"
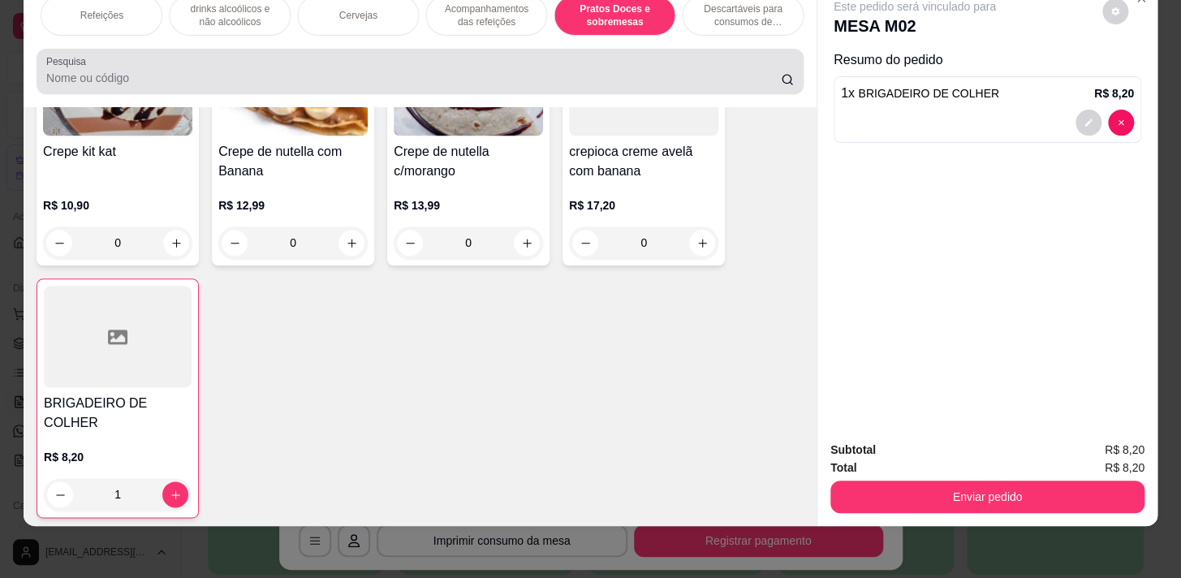
click at [232, 75] on input "Pesquisa" at bounding box center [413, 78] width 735 height 16
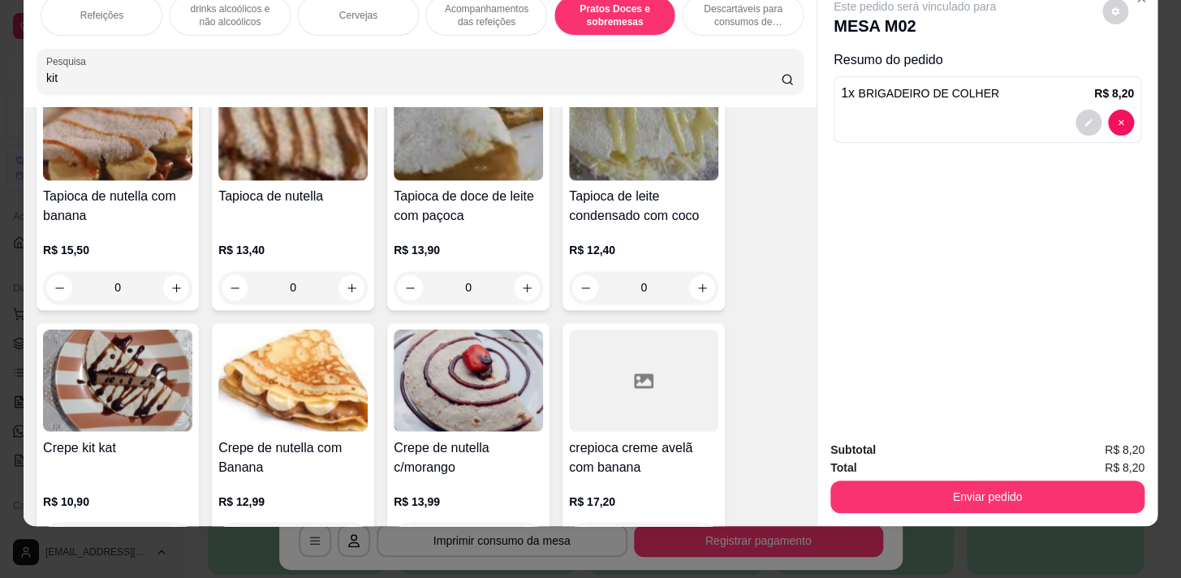
scroll to position [13644, 0]
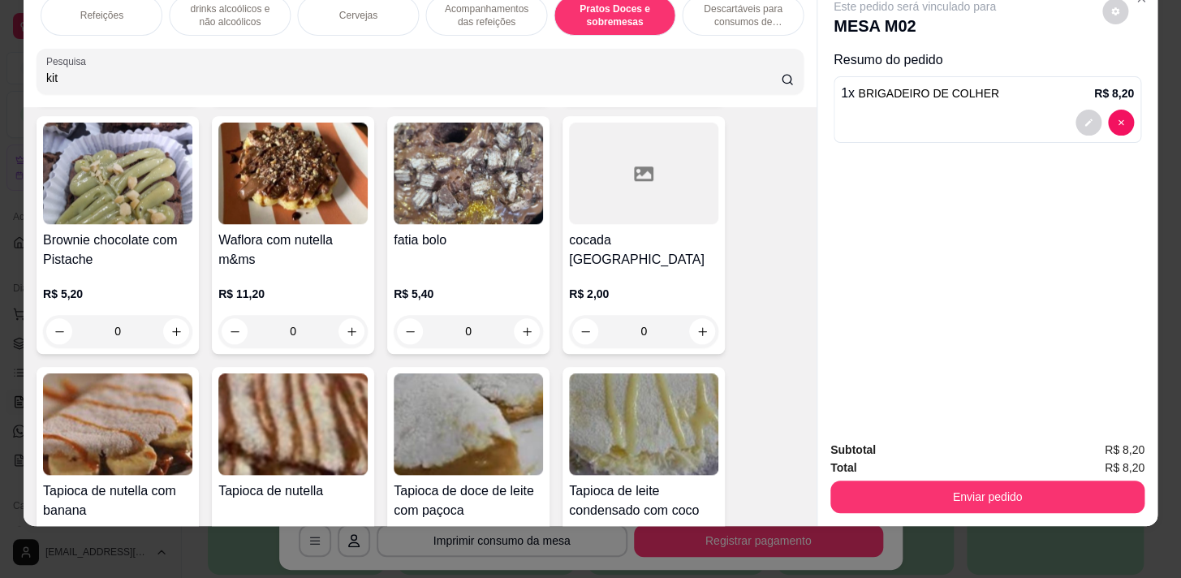
click at [78, 80] on input "kit" at bounding box center [413, 78] width 735 height 16
type input "kit"
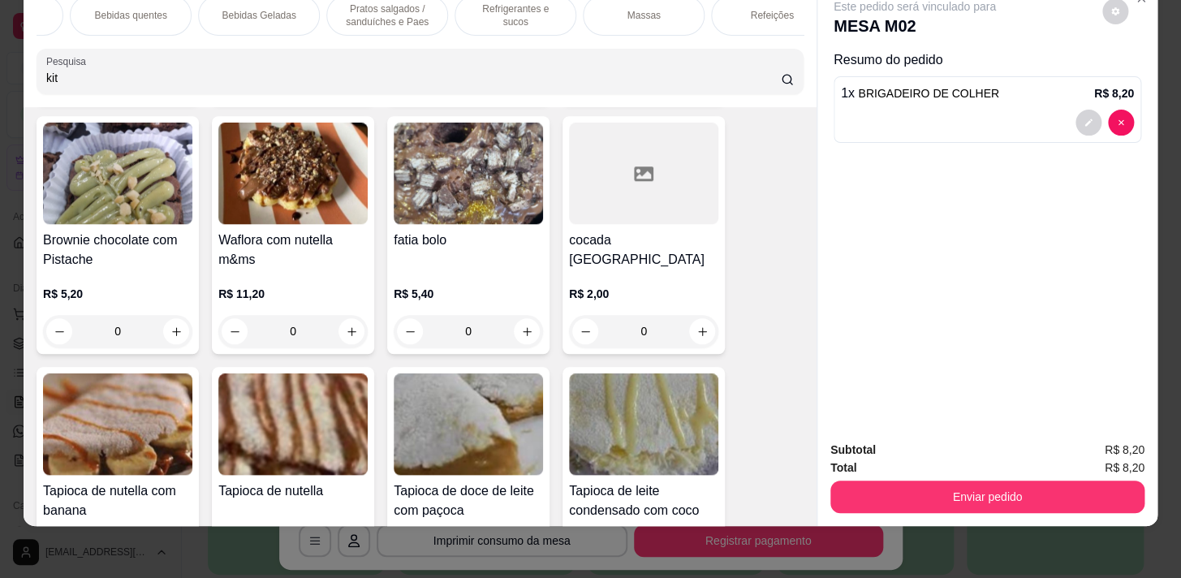
click at [118, 9] on p "Bebidas quentes" at bounding box center [130, 15] width 72 height 13
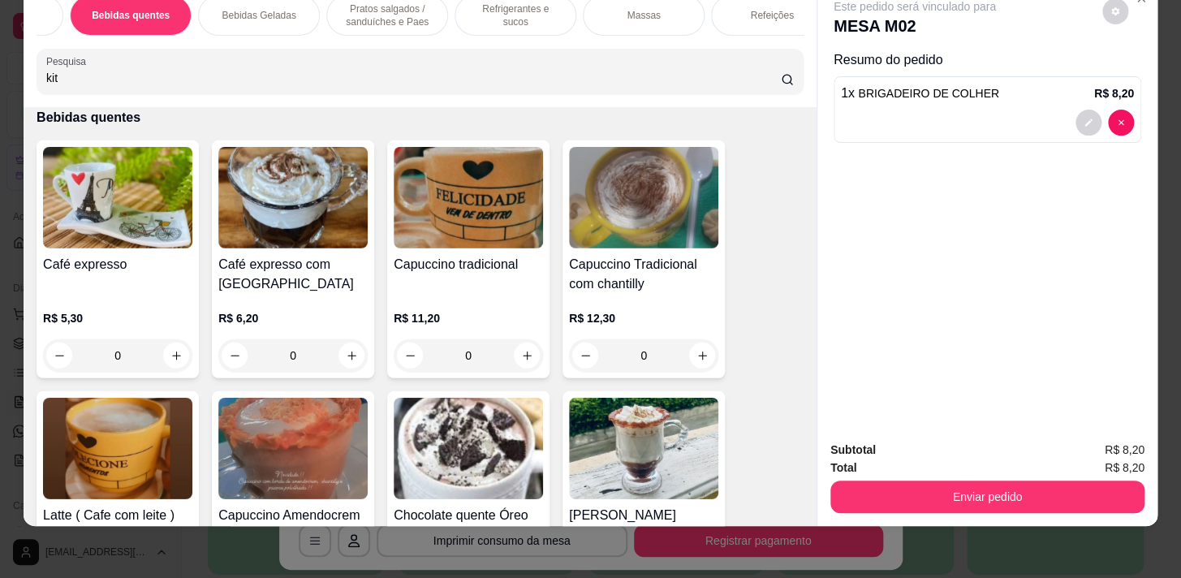
click at [264, 15] on div "Bebidas Geladas" at bounding box center [259, 15] width 122 height 41
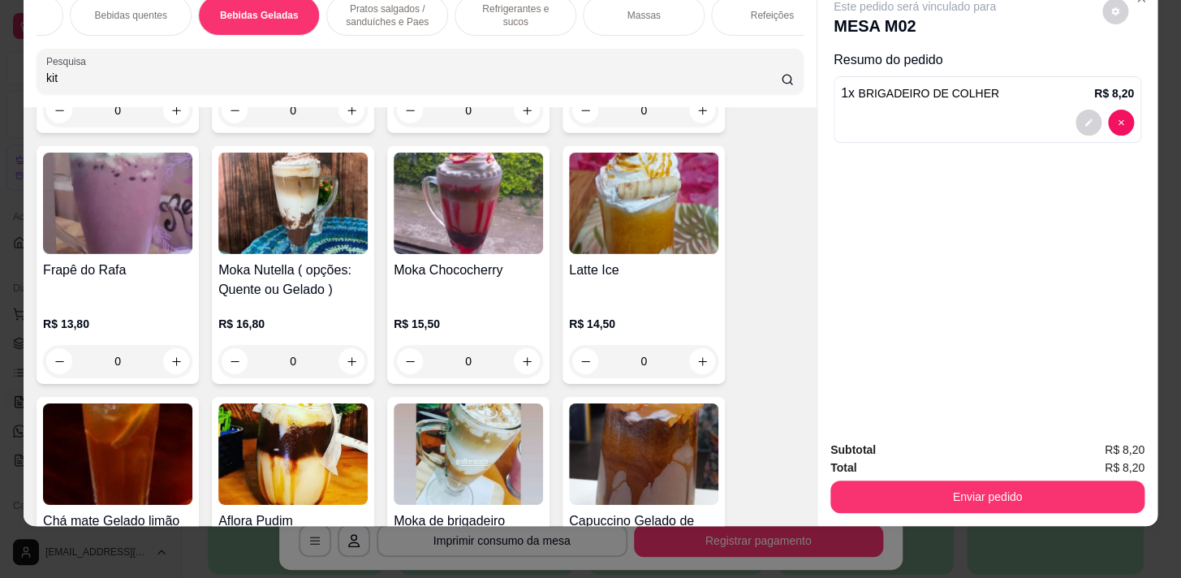
scroll to position [4211, 0]
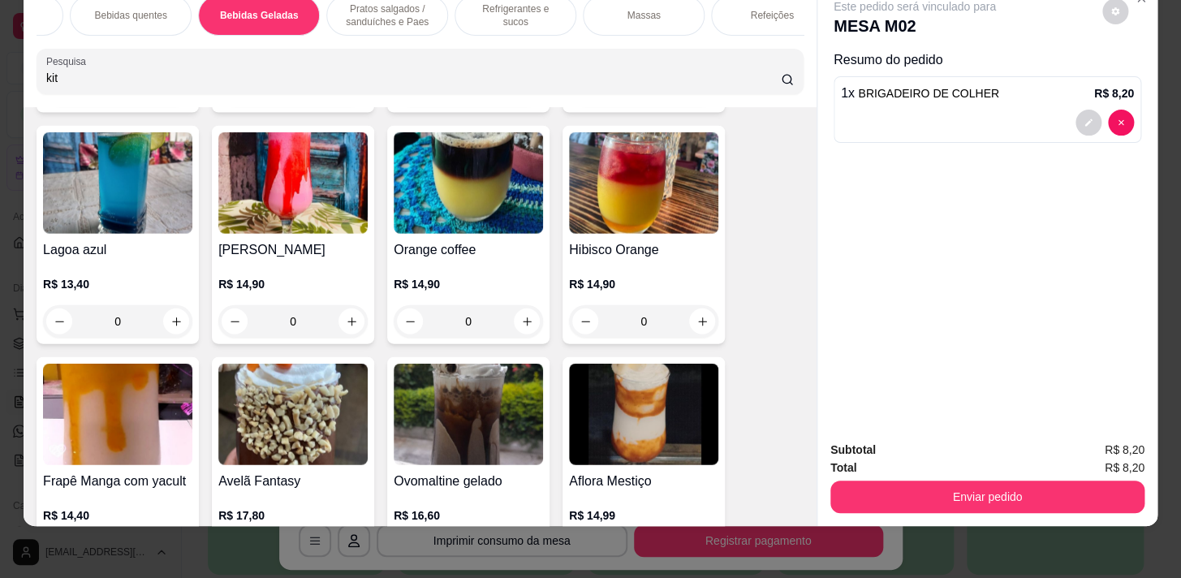
click at [146, 11] on div "Bebidas quentes" at bounding box center [131, 15] width 122 height 41
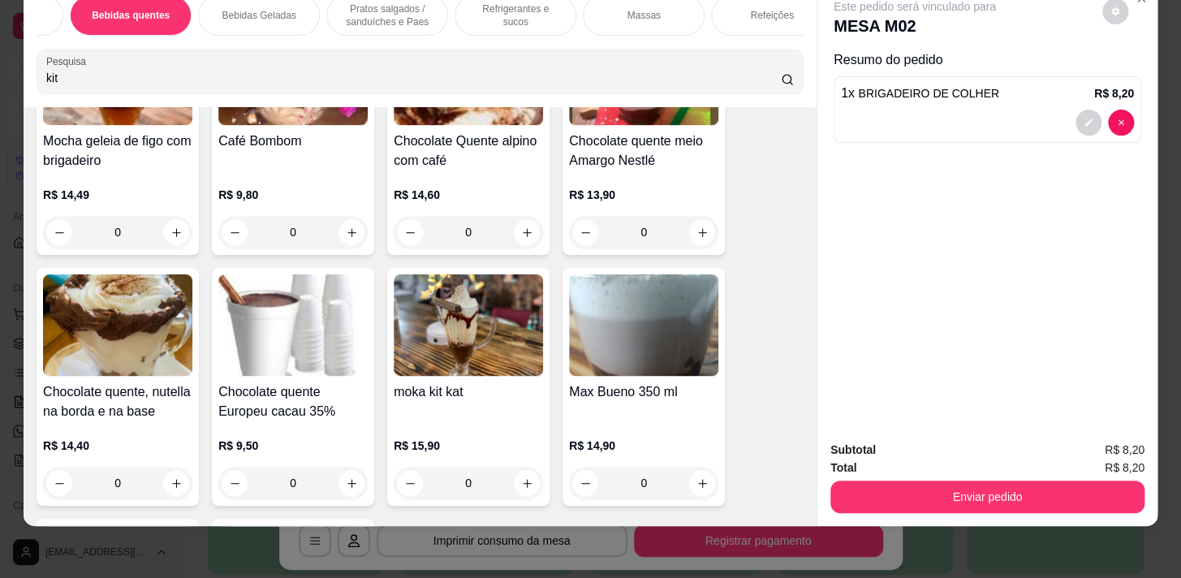
scroll to position [3107, 0]
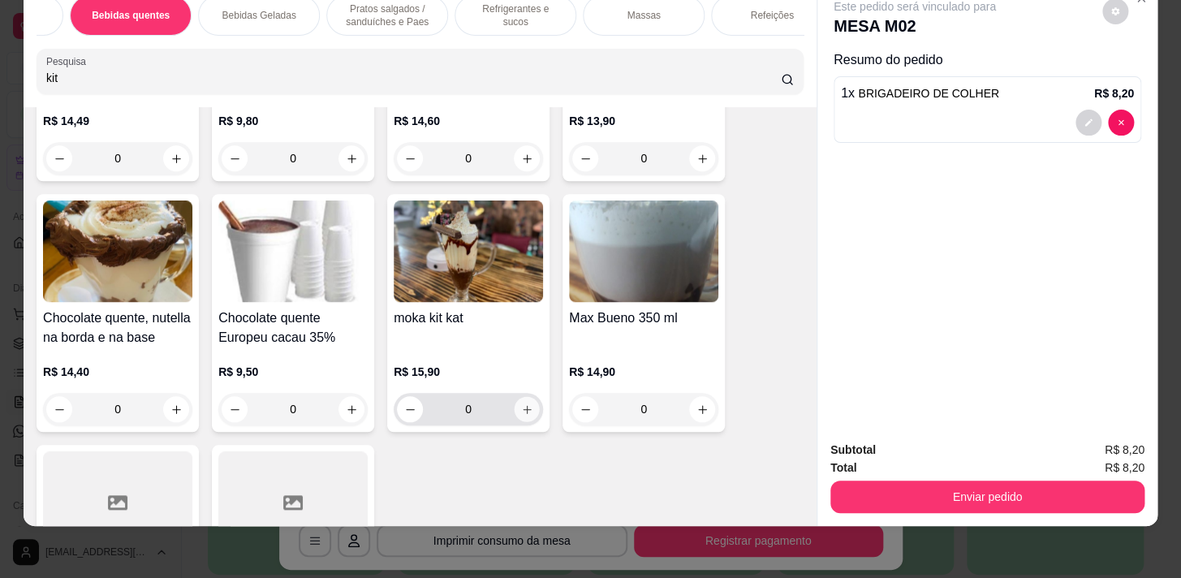
click at [528, 405] on button "increase-product-quantity" at bounding box center [527, 409] width 25 height 25
type input "1"
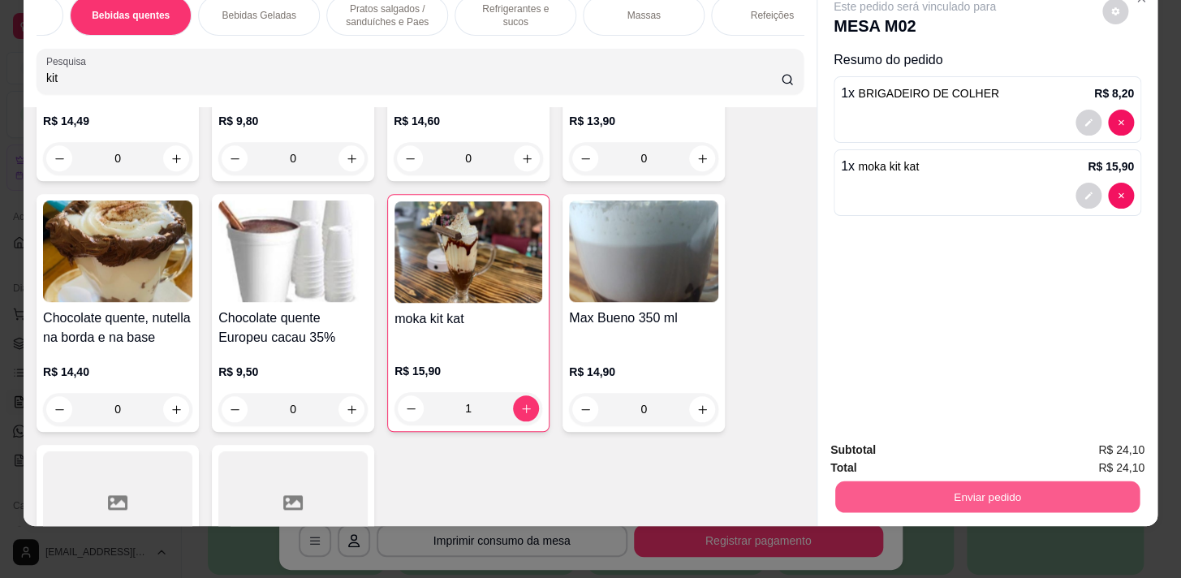
click at [940, 483] on button "Enviar pedido" at bounding box center [987, 497] width 304 height 32
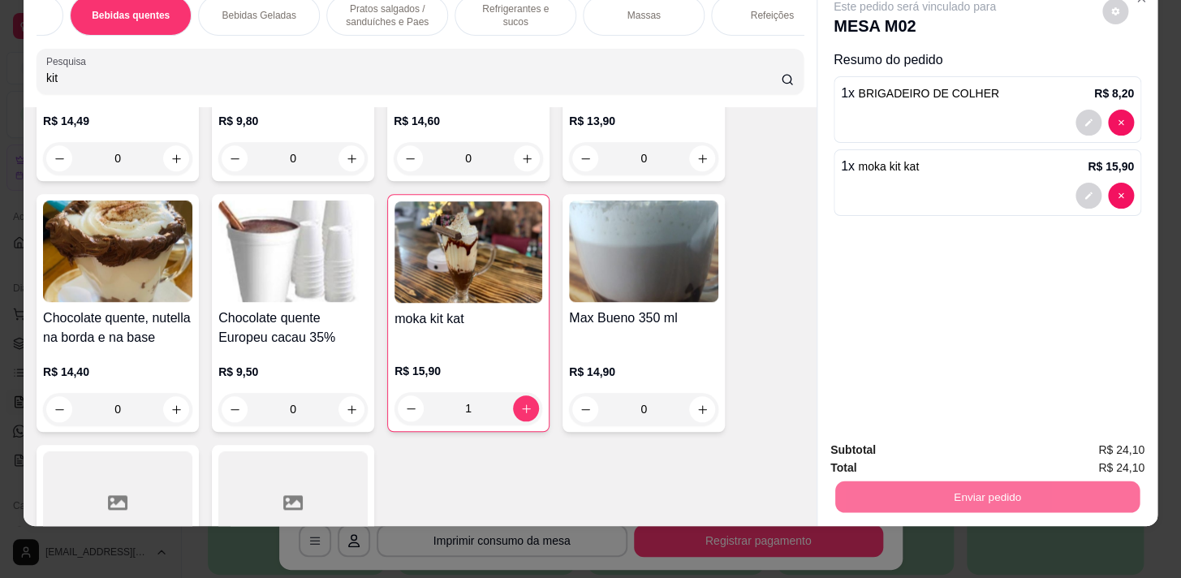
click at [1079, 446] on button "Enviar pedido" at bounding box center [1102, 446] width 89 height 30
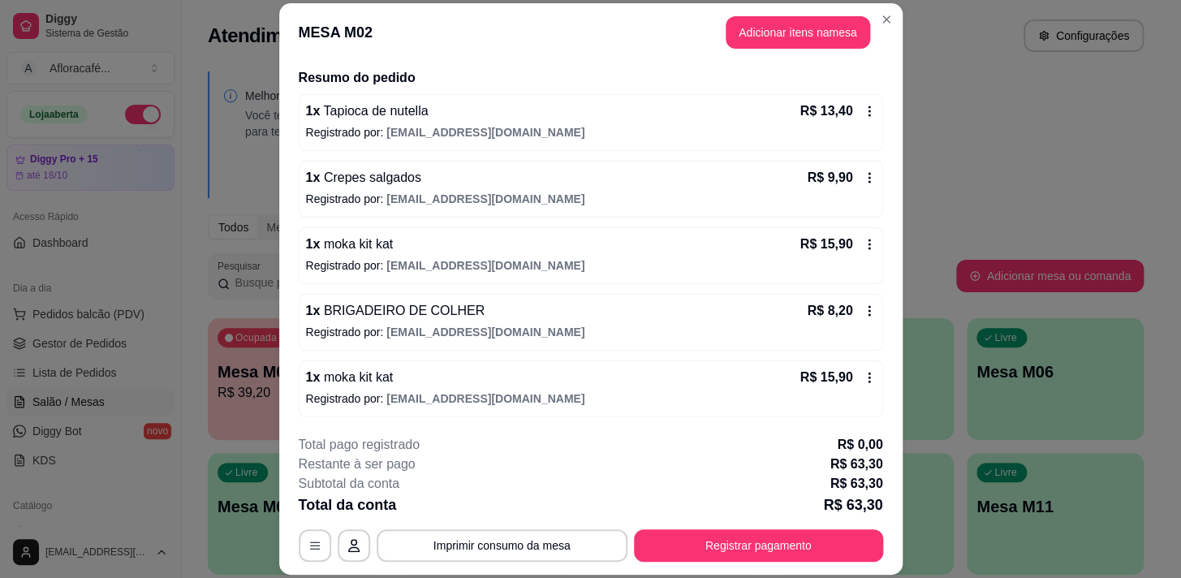
scroll to position [49, 0]
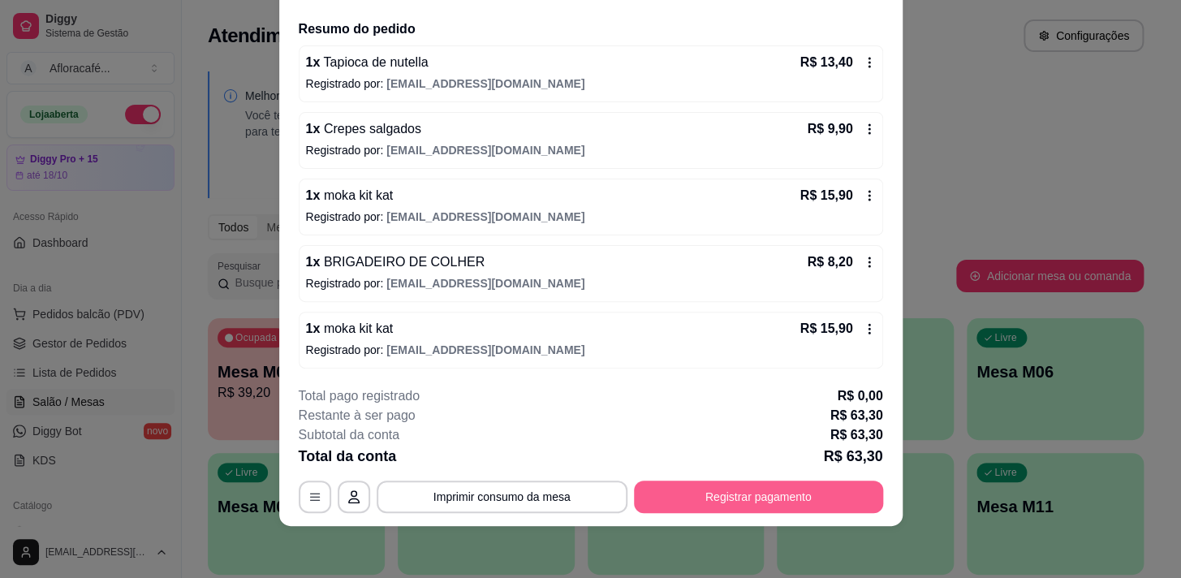
click at [678, 494] on button "Registrar pagamento" at bounding box center [758, 497] width 249 height 32
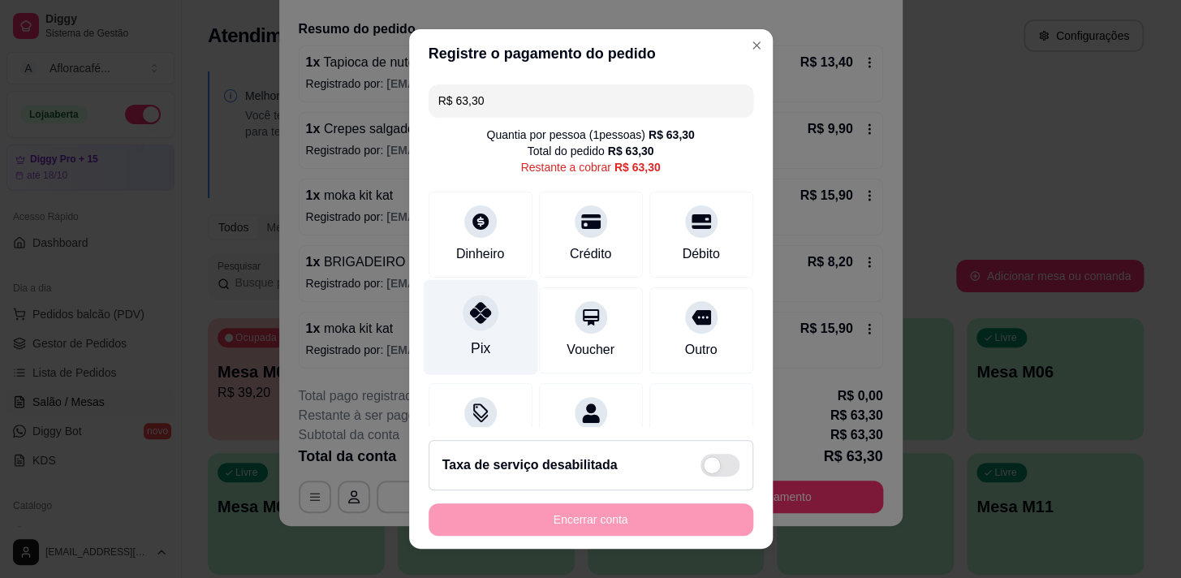
click at [470, 343] on div "Pix" at bounding box center [479, 348] width 19 height 21
